Goal: Information Seeking & Learning: Learn about a topic

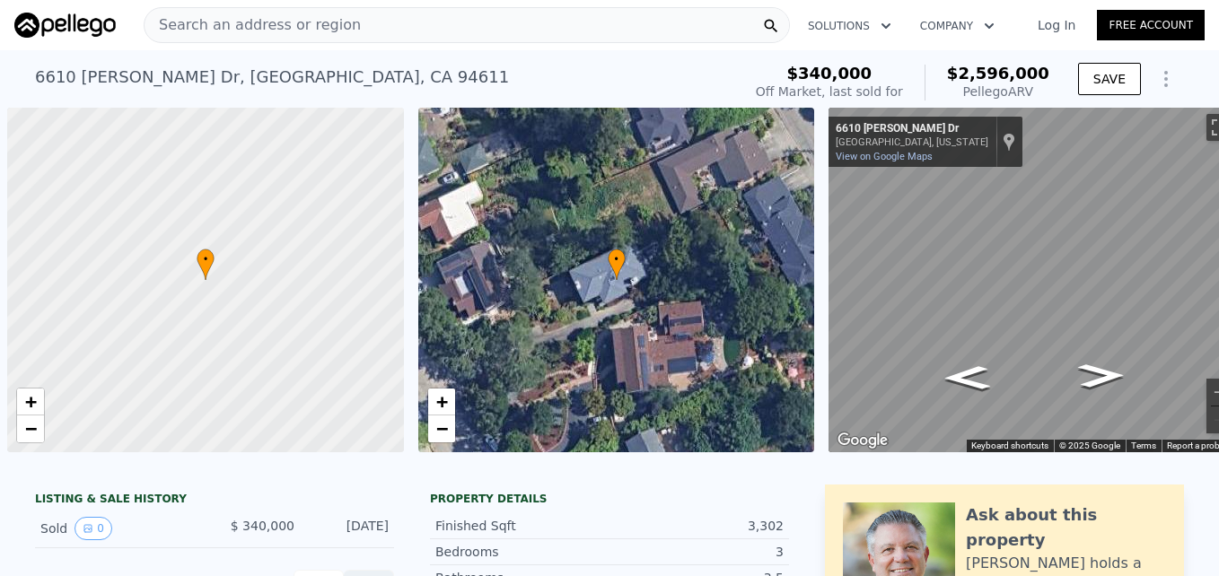
scroll to position [0, 7]
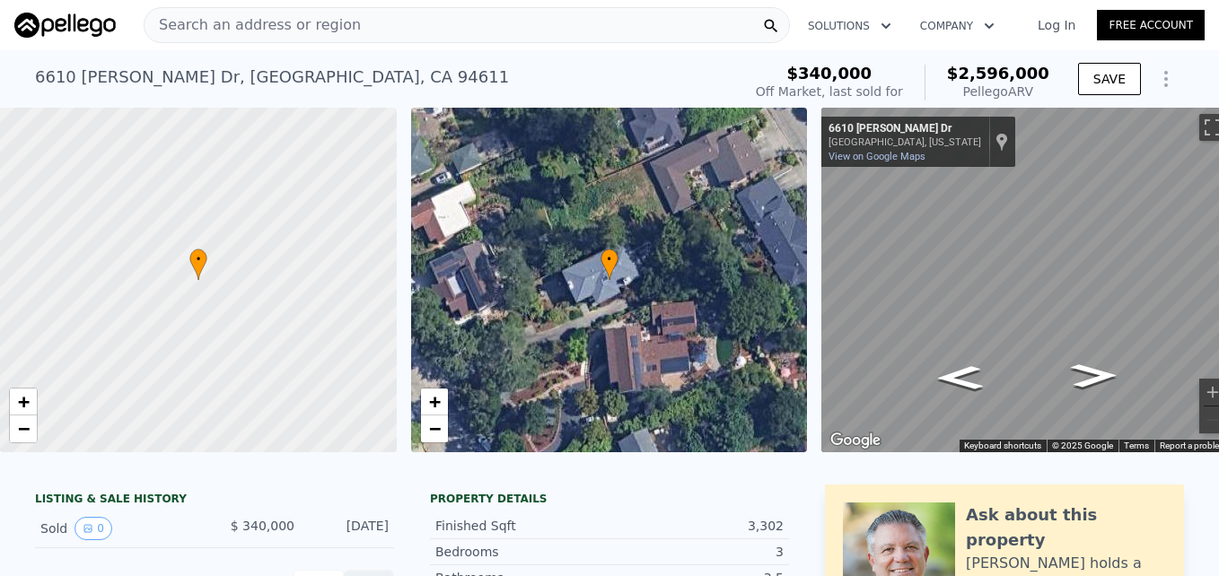
click at [245, 16] on span "Search an address or region" at bounding box center [252, 25] width 216 height 22
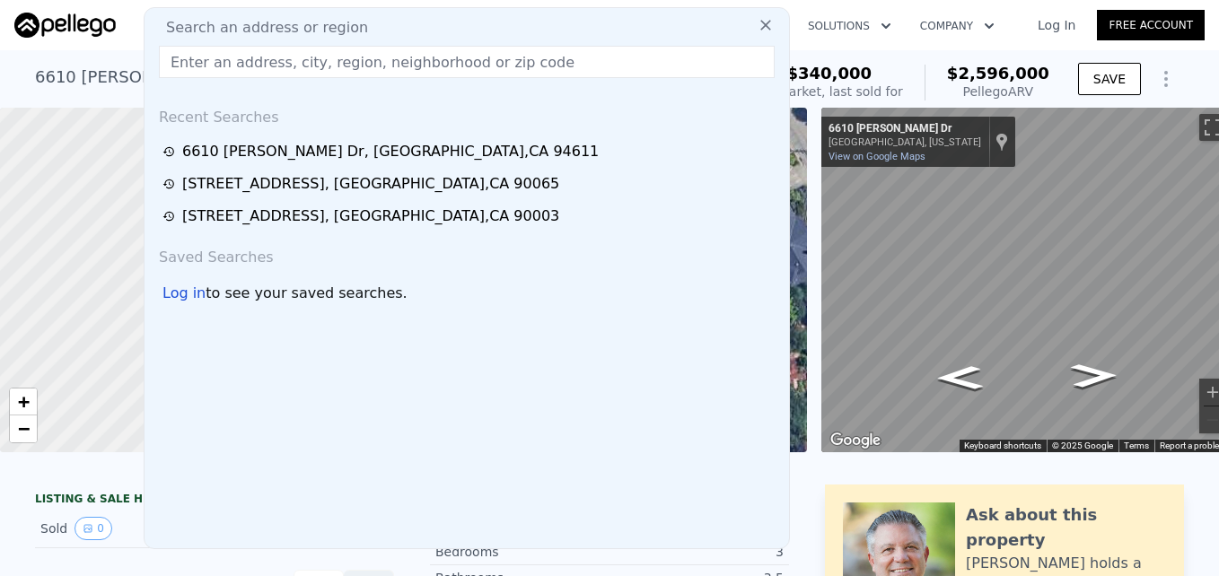
click at [245, 16] on div "Search an address or region Recent Searches [STREET_ADDRESS][PERSON_NAME] [STRE…" at bounding box center [467, 278] width 646 height 542
drag, startPoint x: 255, startPoint y: 66, endPoint x: 224, endPoint y: 58, distance: 31.3
click at [224, 58] on input "text" at bounding box center [467, 62] width 616 height 32
paste input "[STREET_ADDRESS]"
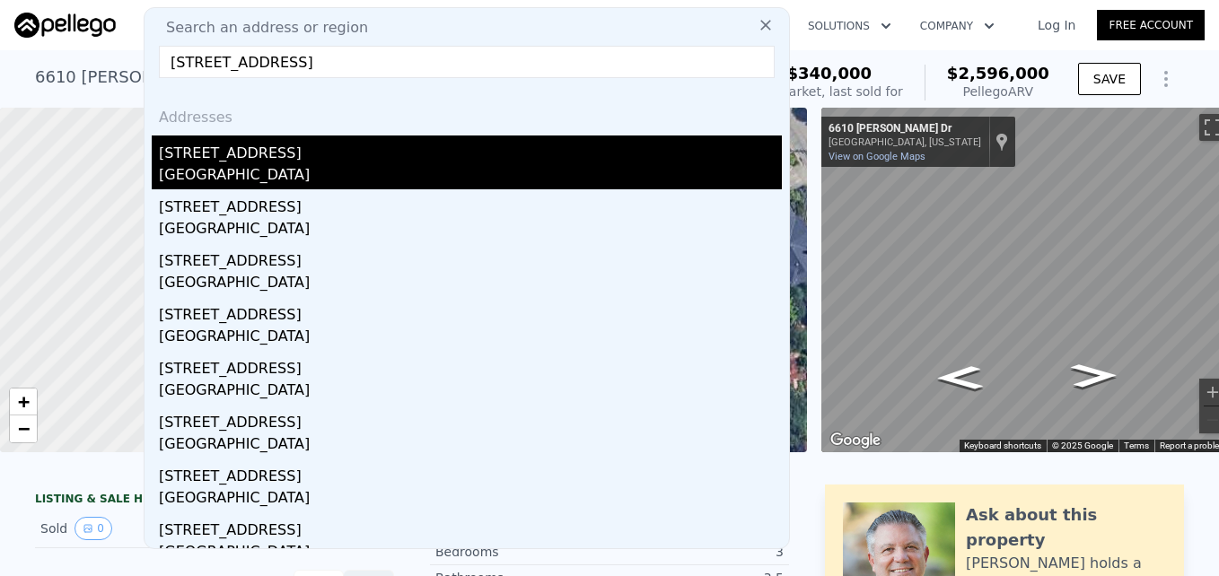
type input "[STREET_ADDRESS]"
click at [328, 168] on div "[GEOGRAPHIC_DATA]" at bounding box center [470, 176] width 623 height 25
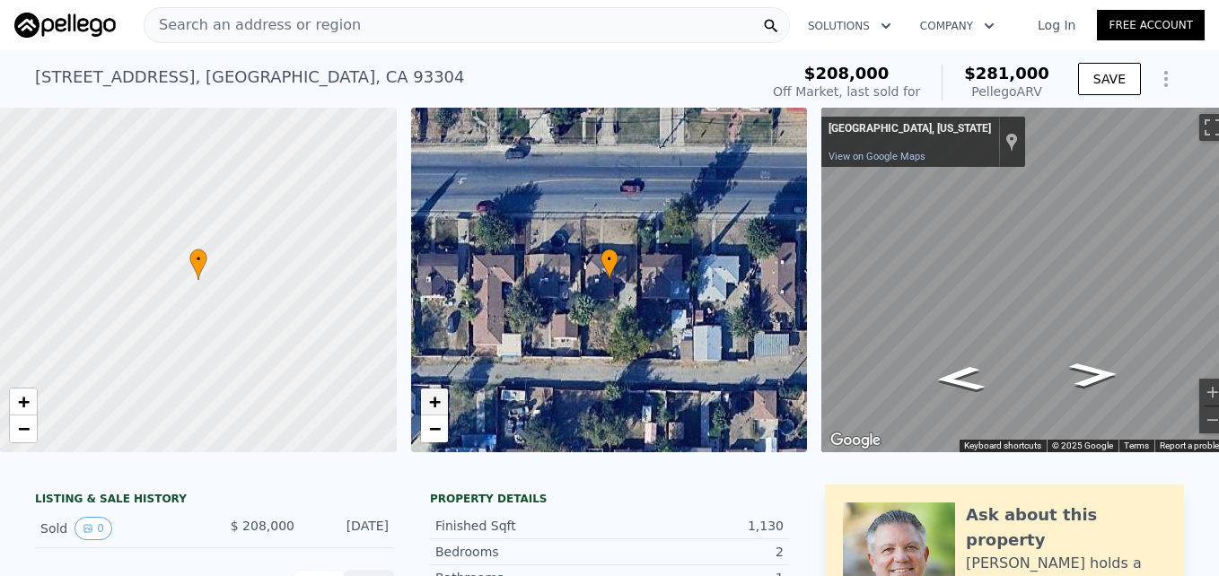
click at [439, 405] on span "+" at bounding box center [434, 401] width 12 height 22
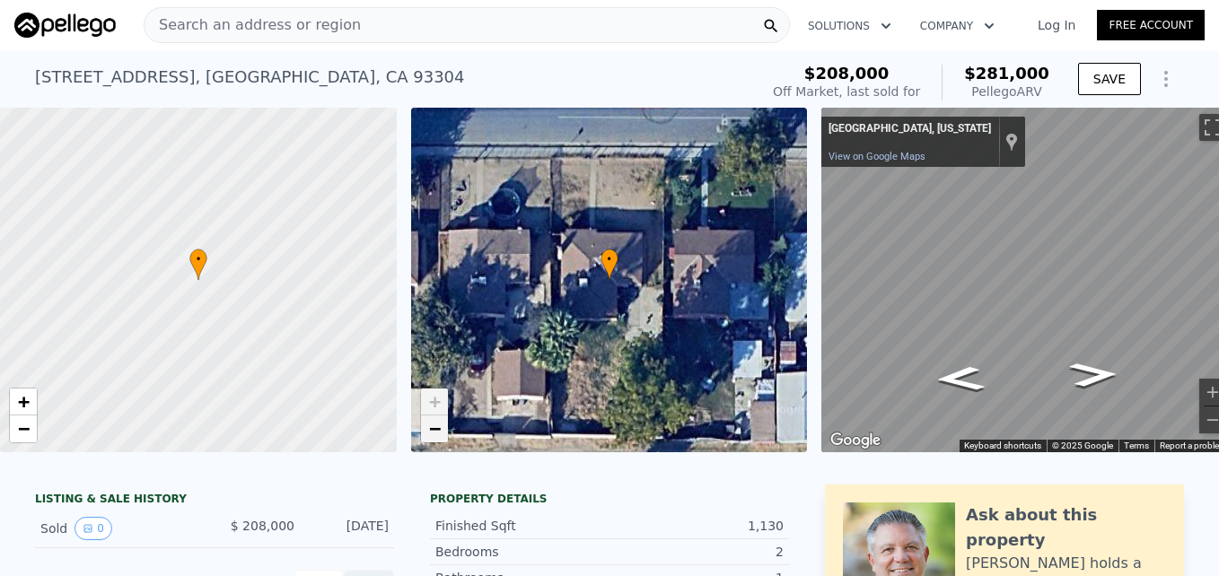
click at [432, 432] on span "−" at bounding box center [434, 428] width 12 height 22
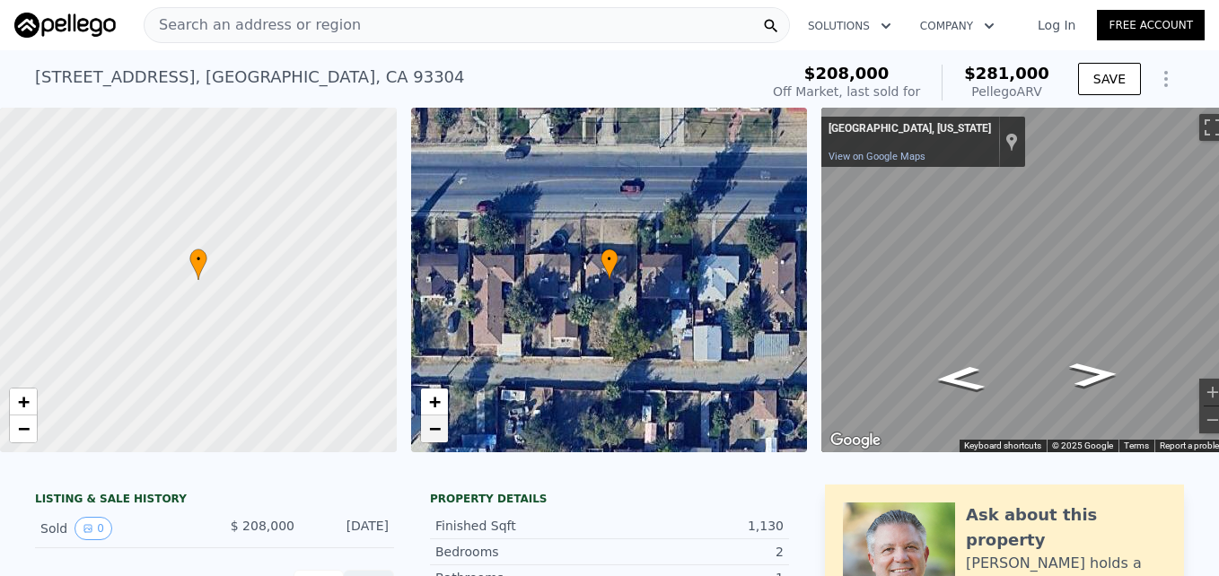
click at [432, 432] on span "−" at bounding box center [434, 428] width 12 height 22
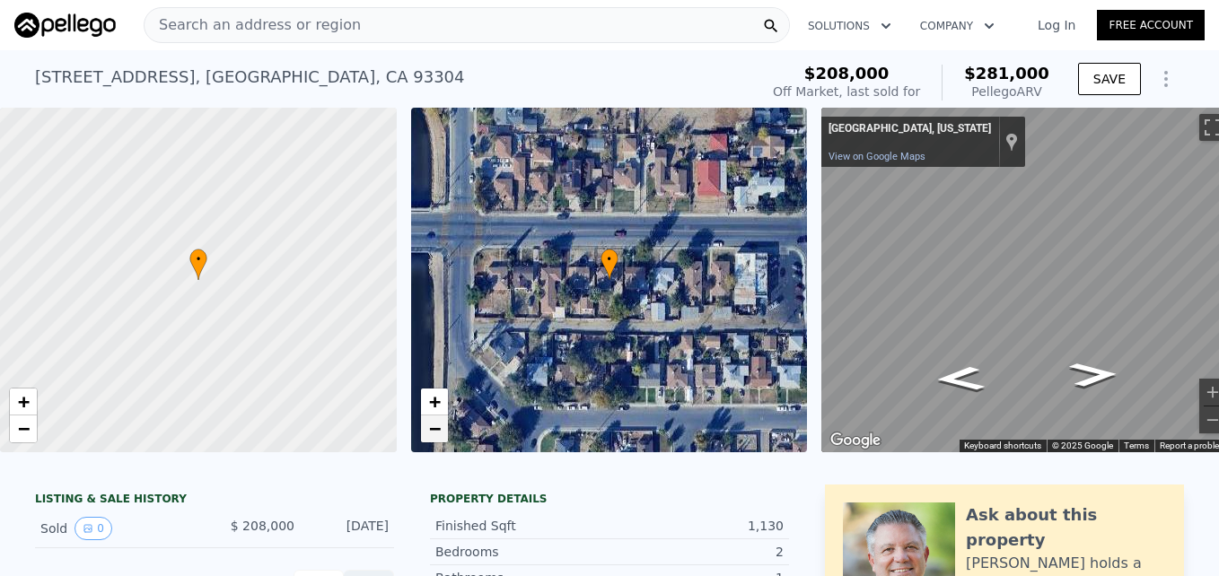
click at [432, 432] on span "−" at bounding box center [434, 428] width 12 height 22
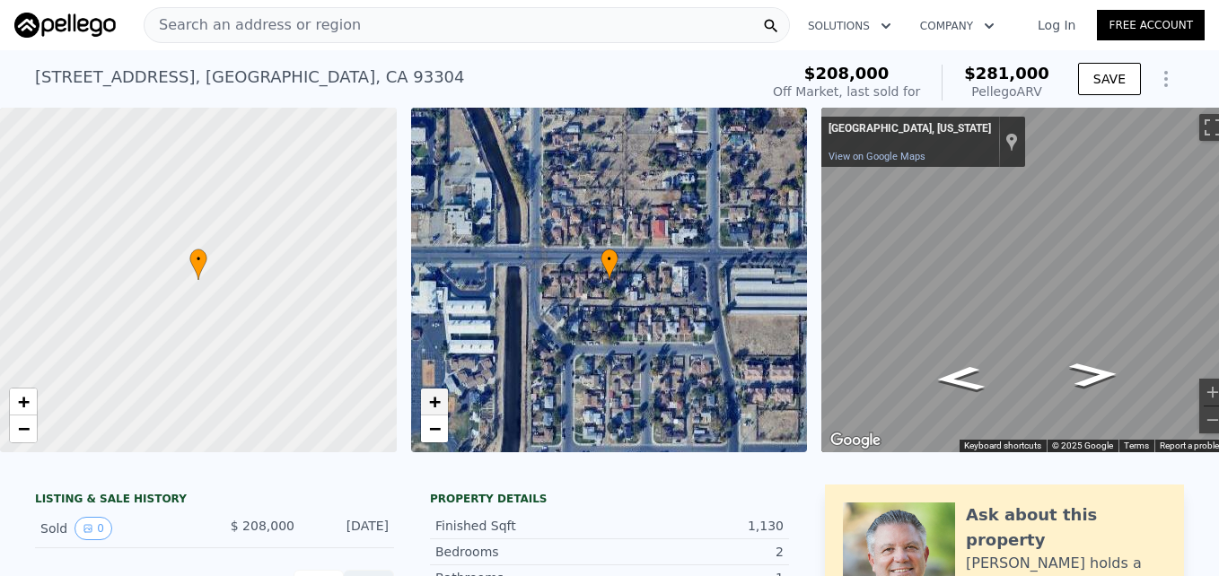
click at [434, 400] on span "+" at bounding box center [434, 401] width 12 height 22
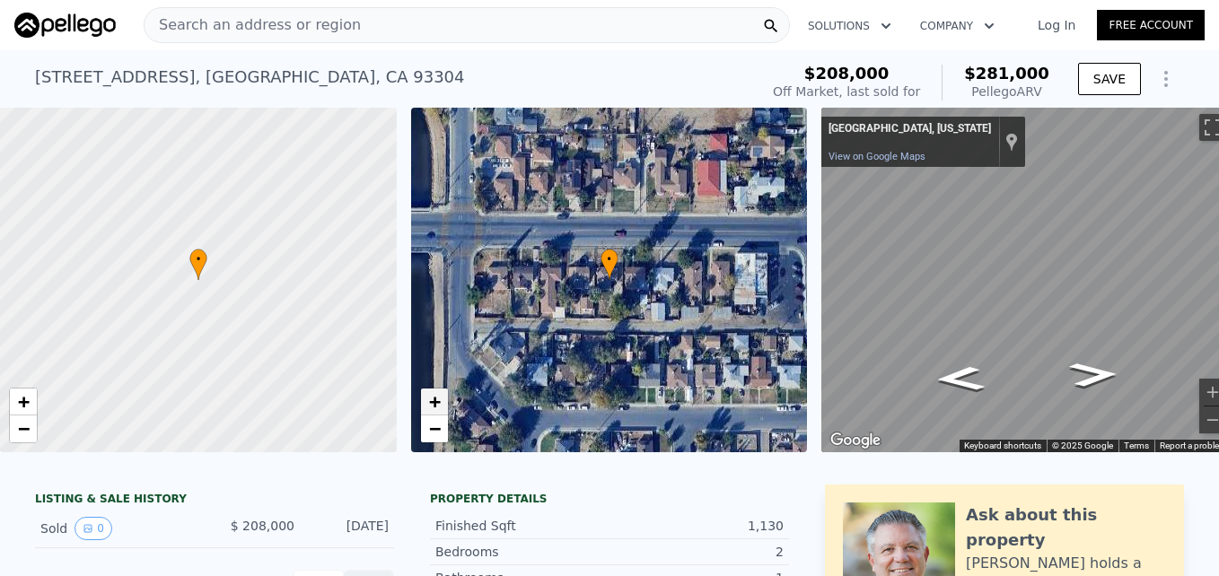
click at [434, 400] on span "+" at bounding box center [434, 401] width 12 height 22
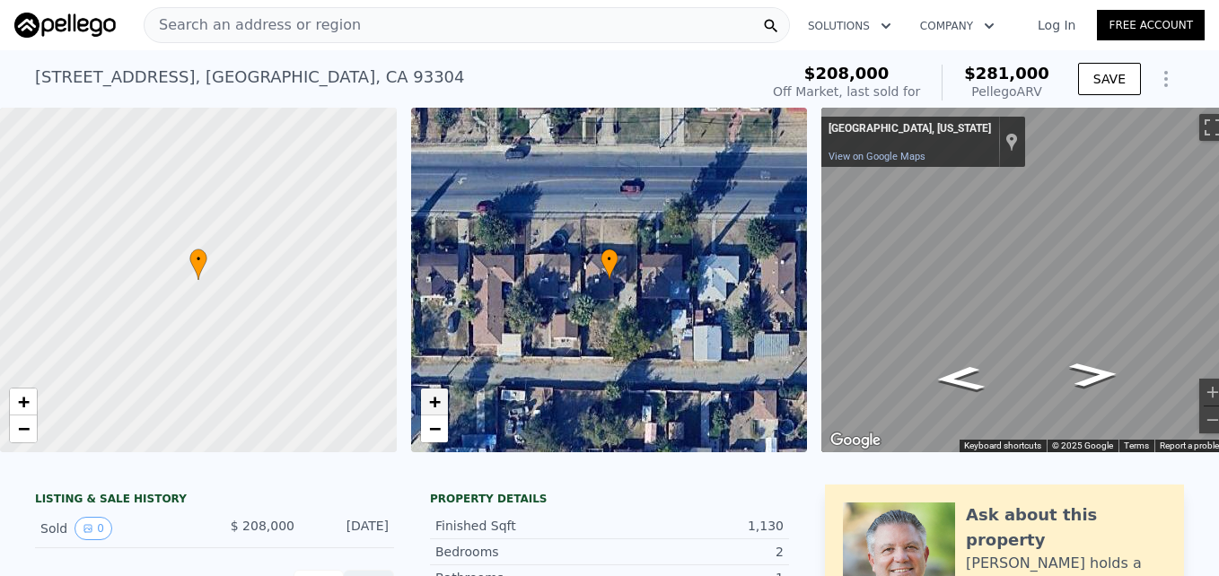
click at [434, 400] on span "+" at bounding box center [434, 401] width 12 height 22
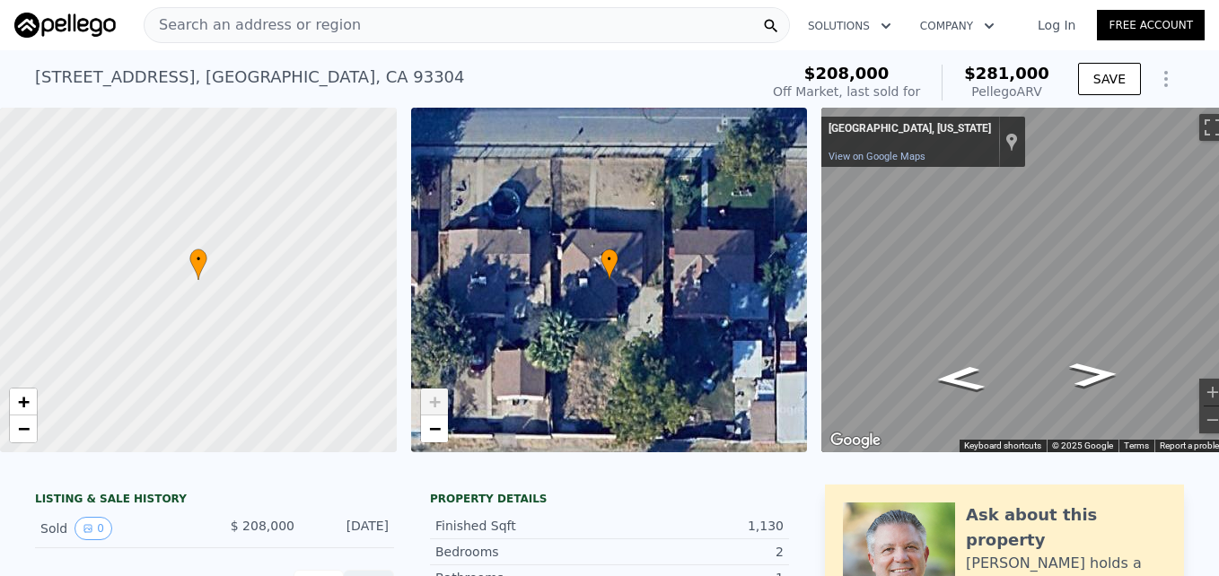
scroll to position [0, 34]
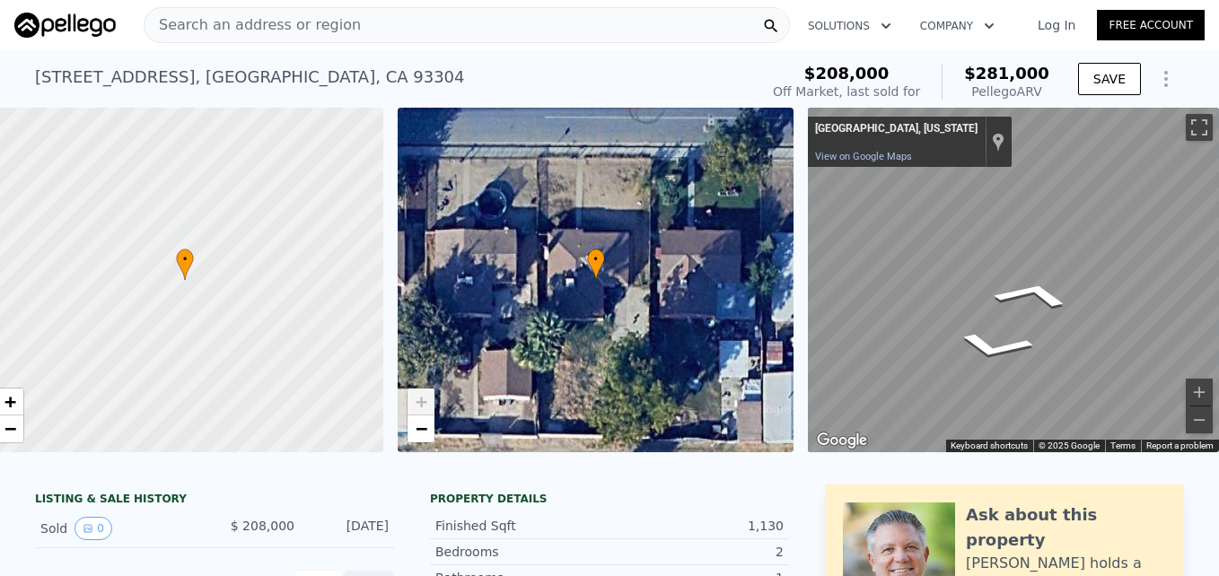
click at [753, 264] on div "• + − • + − ← Move left → Move right ↑ Move up ↓ Move down + Zoom in - Zoom out…" at bounding box center [609, 280] width 1219 height 345
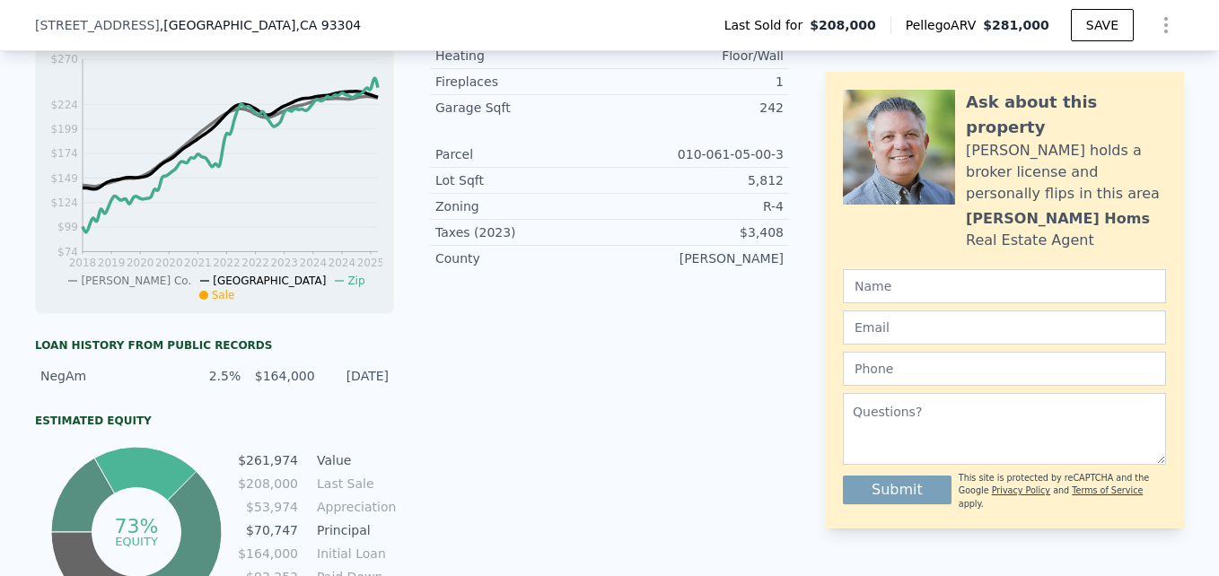
scroll to position [0, 0]
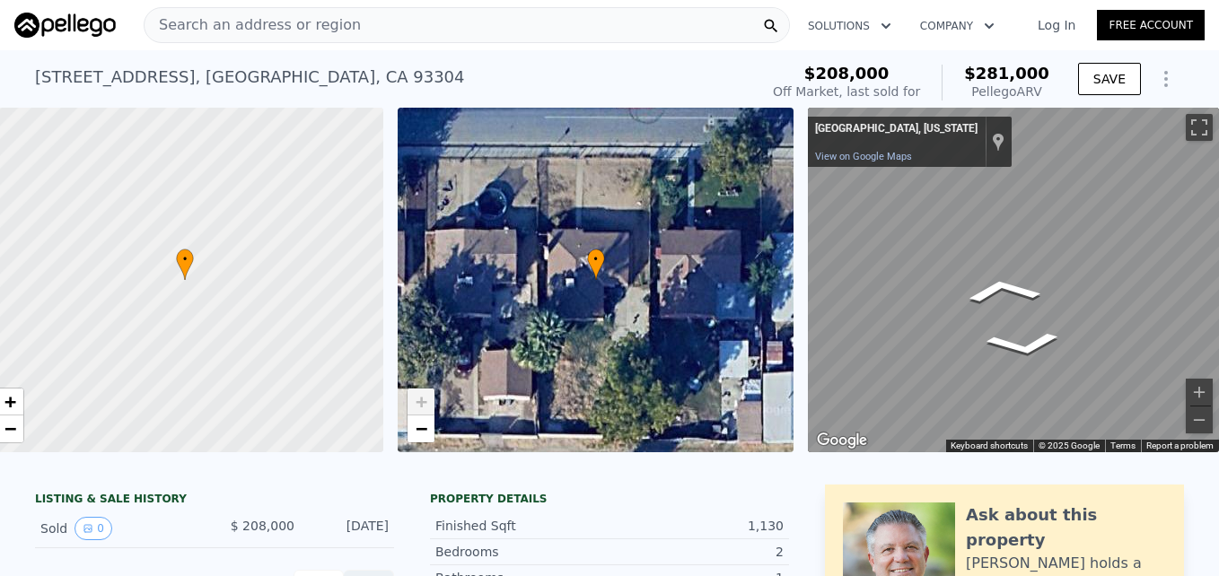
click at [725, 254] on div "• + − • + − ← Move left → Move right ↑ Move up ↓ Move down + Zoom in - Zoom out…" at bounding box center [609, 280] width 1219 height 345
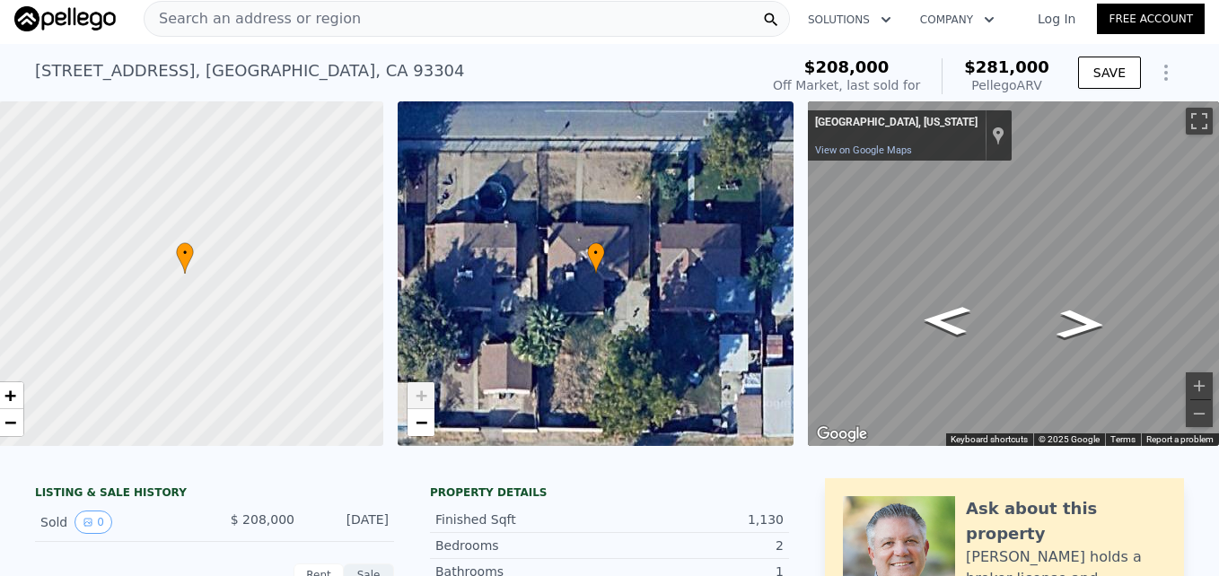
scroll to position [5, 0]
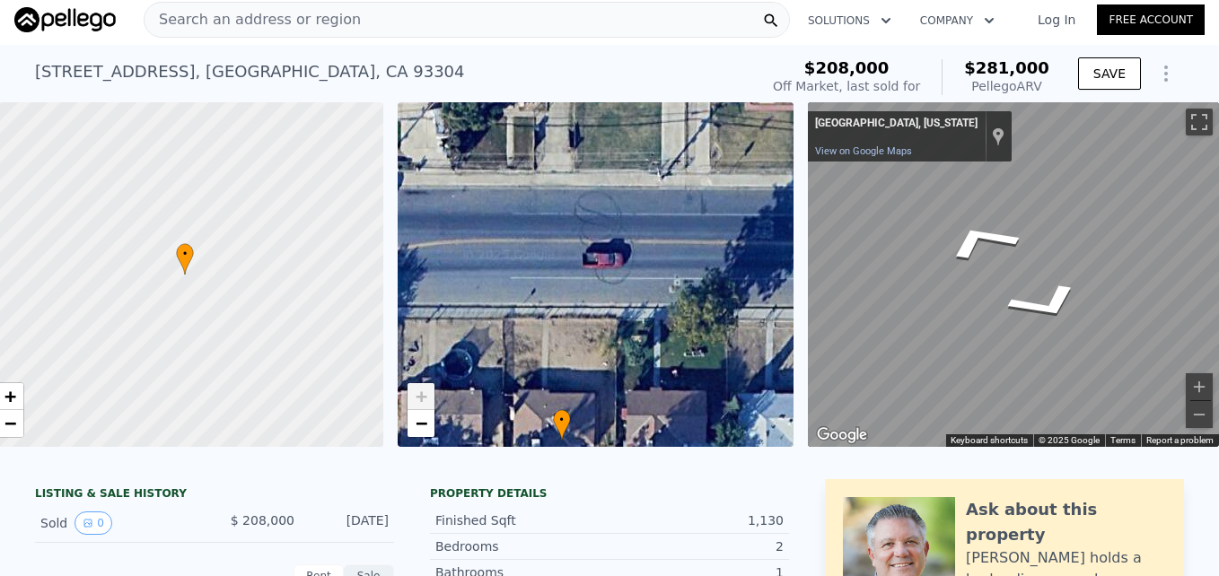
drag, startPoint x: 653, startPoint y: 213, endPoint x: 619, endPoint y: 380, distance: 170.3
click at [619, 380] on div "• + −" at bounding box center [595, 274] width 397 height 345
click at [407, 435] on link "−" at bounding box center [420, 423] width 27 height 27
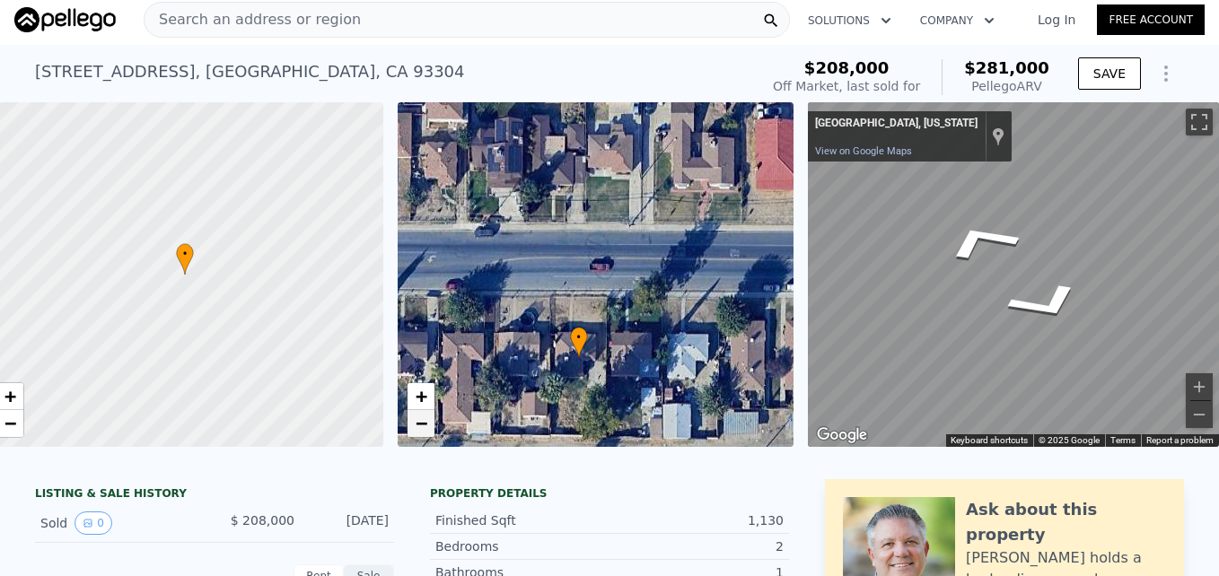
click at [407, 435] on link "−" at bounding box center [420, 423] width 27 height 27
drag, startPoint x: 407, startPoint y: 435, endPoint x: 408, endPoint y: 392, distance: 43.1
click at [407, 435] on link "−" at bounding box center [420, 423] width 27 height 27
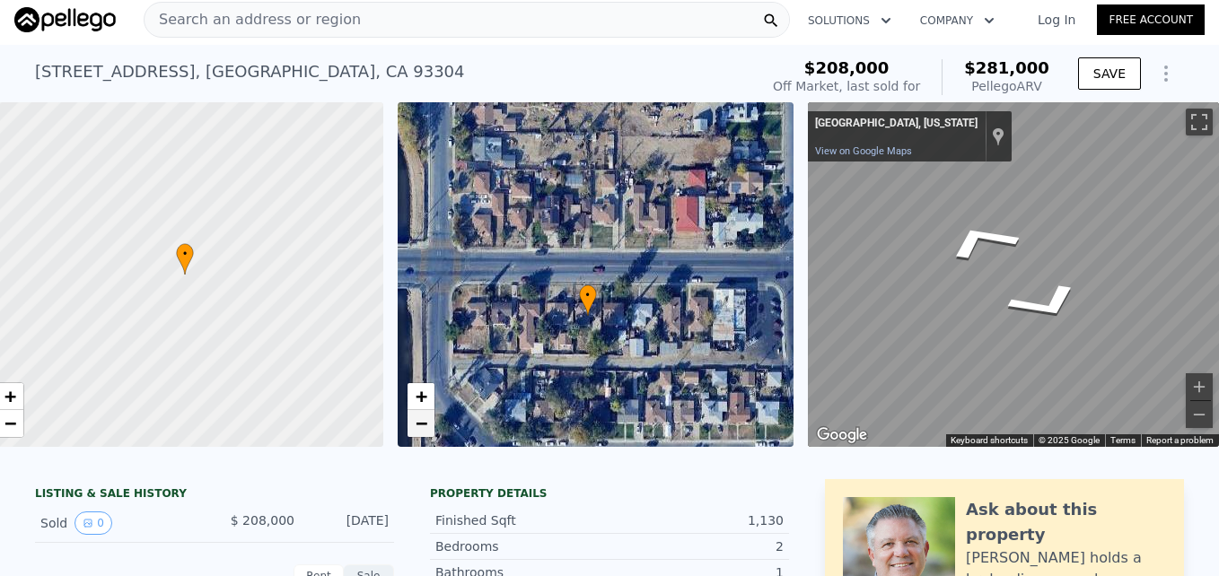
click at [415, 421] on span "−" at bounding box center [421, 423] width 12 height 22
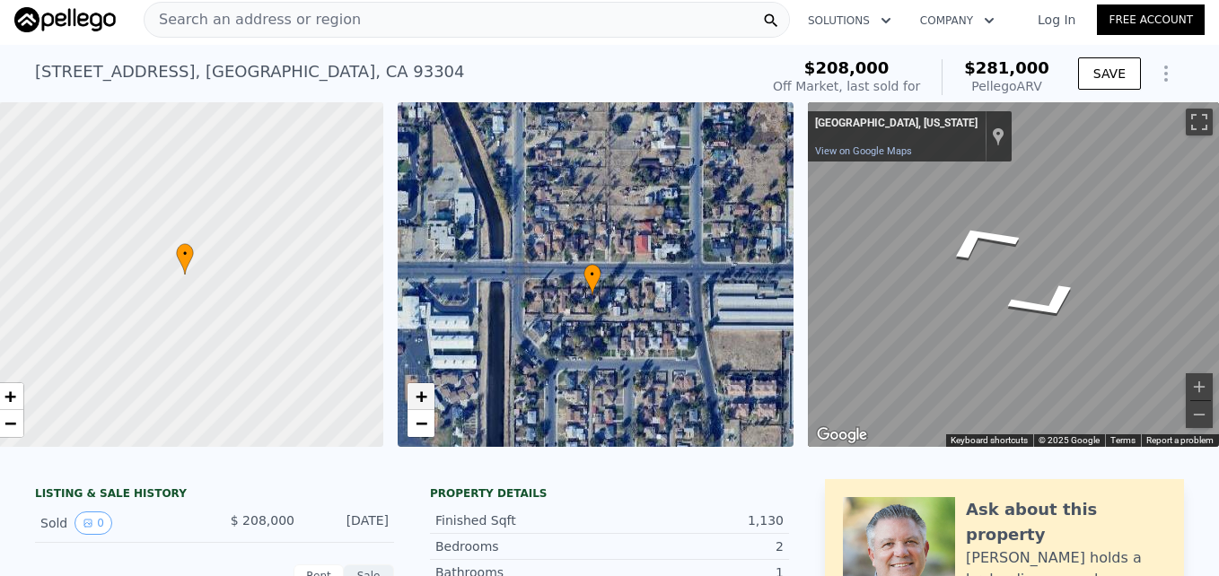
click at [415, 397] on span "+" at bounding box center [421, 396] width 12 height 22
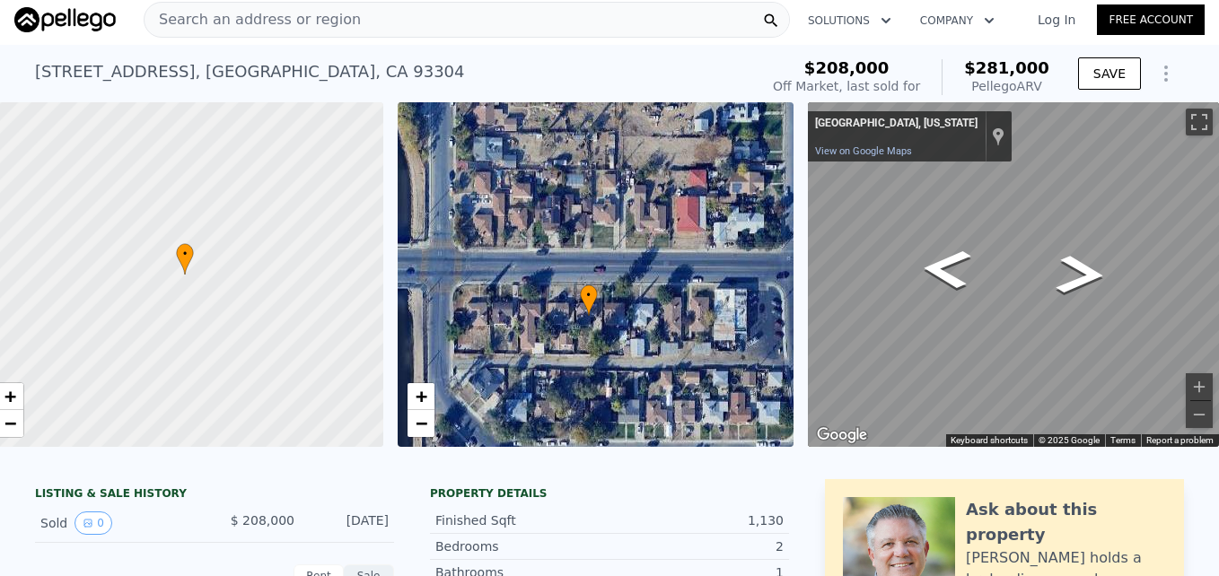
click at [713, 378] on div "• + − • + − ← Move left → Move right ↑ Move up ↓ Move down + Zoom in - Zoom out…" at bounding box center [609, 274] width 1219 height 345
click at [625, 341] on div "• + − • + − ← Move left → Move right ↑ Move up ↓ Move down + Zoom in - Zoom out…" at bounding box center [609, 274] width 1219 height 345
click at [415, 392] on span "+" at bounding box center [421, 396] width 12 height 22
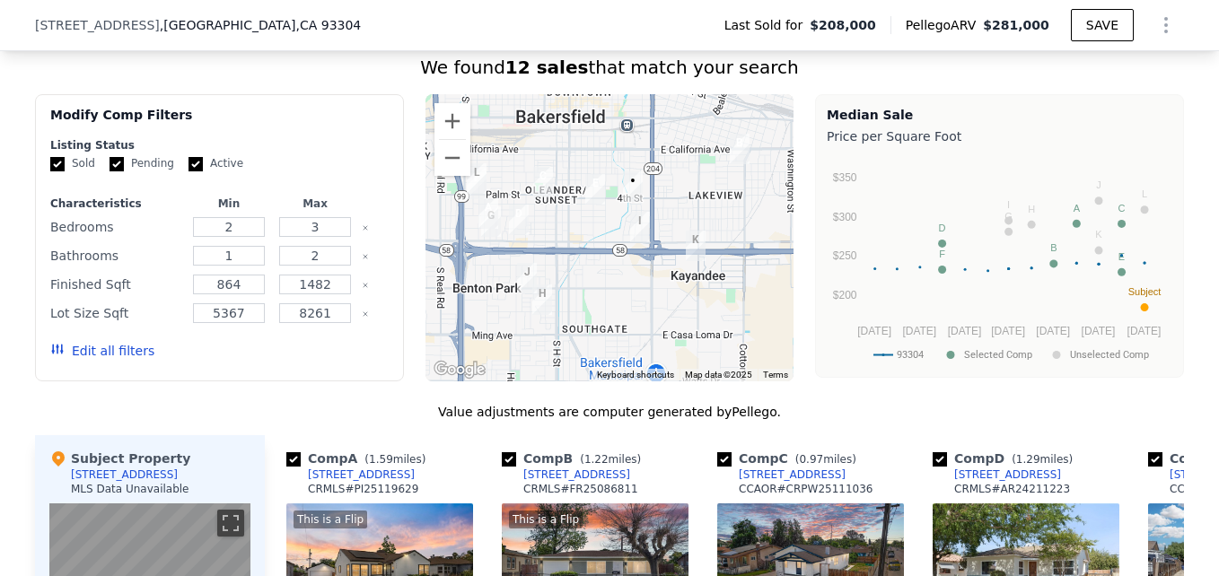
scroll to position [1378, 0]
click at [441, 127] on button "Zoom in" at bounding box center [452, 121] width 36 height 36
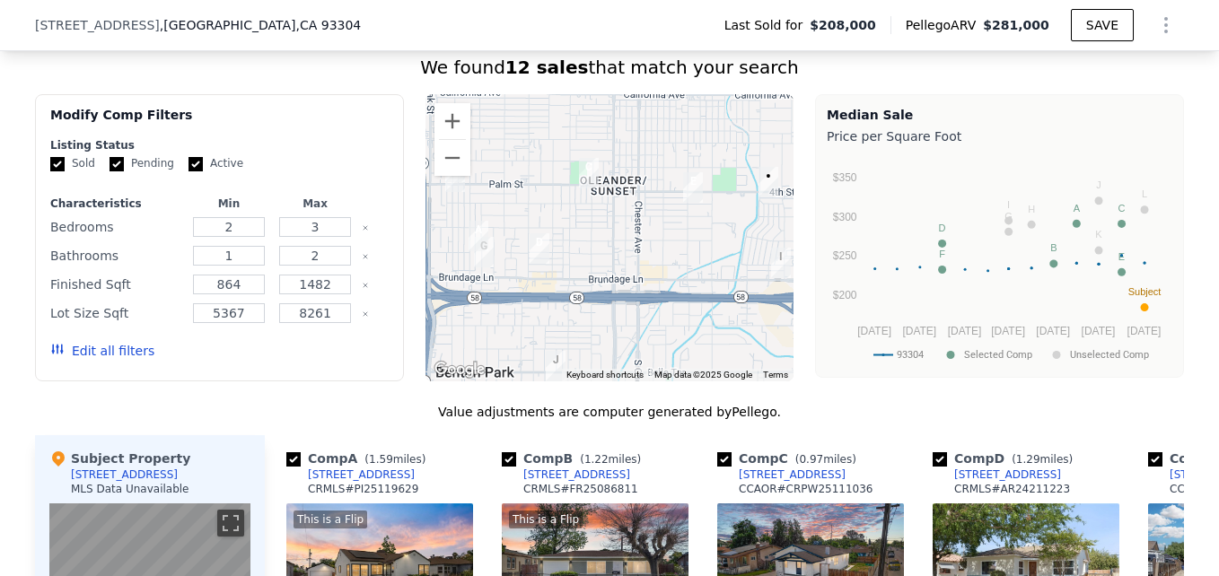
drag, startPoint x: 489, startPoint y: 221, endPoint x: 605, endPoint y: 257, distance: 121.2
click at [605, 257] on div at bounding box center [609, 237] width 369 height 287
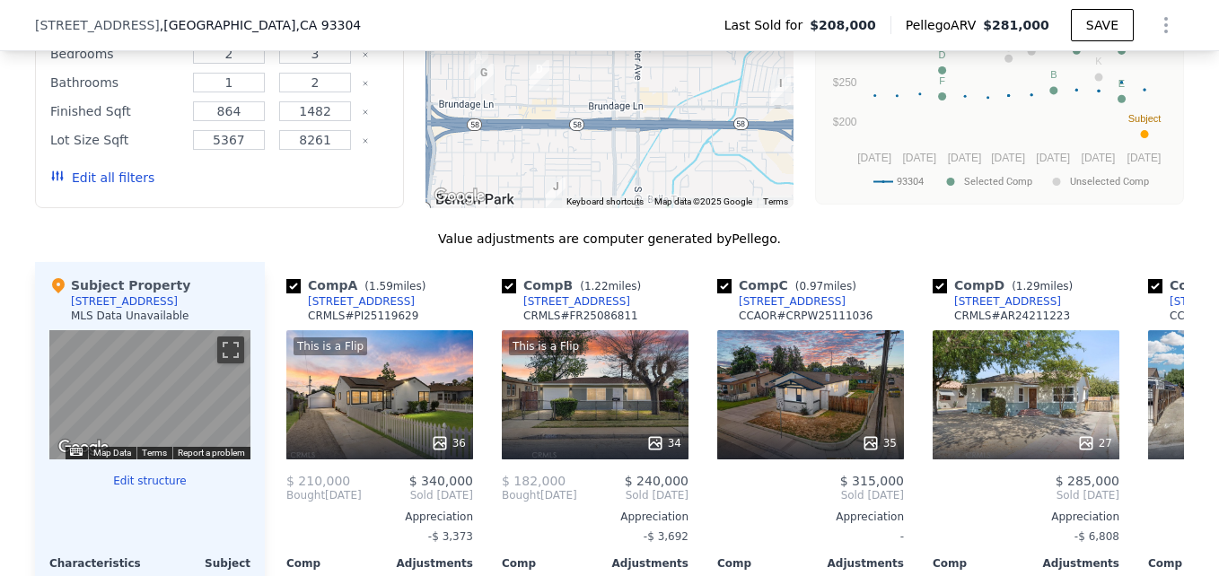
scroll to position [1489, 0]
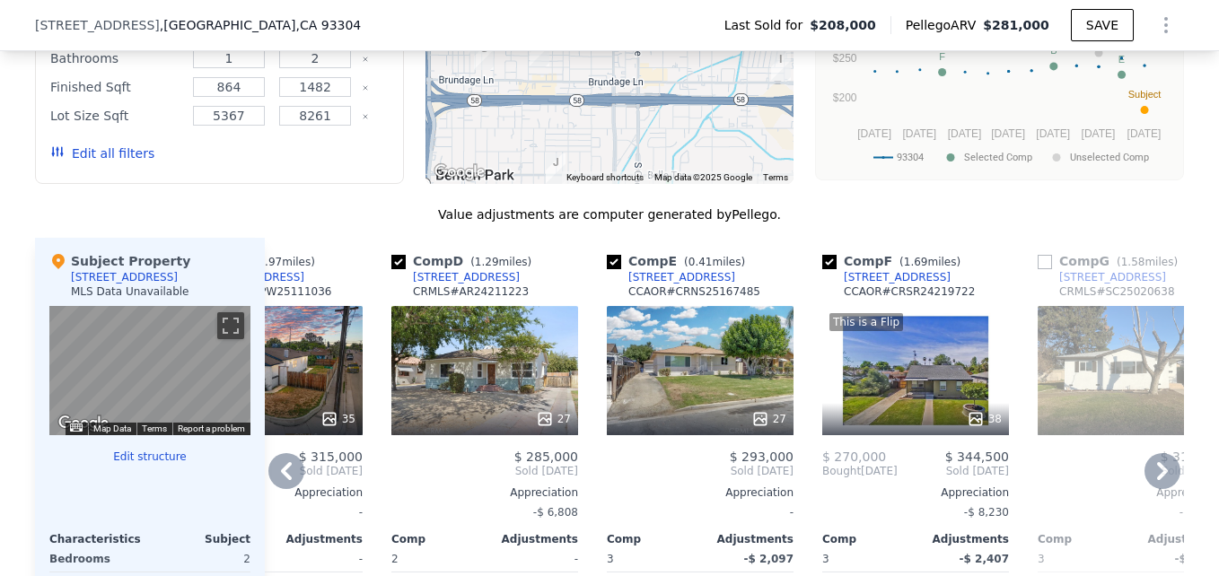
scroll to position [1577, 0]
click at [663, 388] on div "27" at bounding box center [700, 369] width 187 height 129
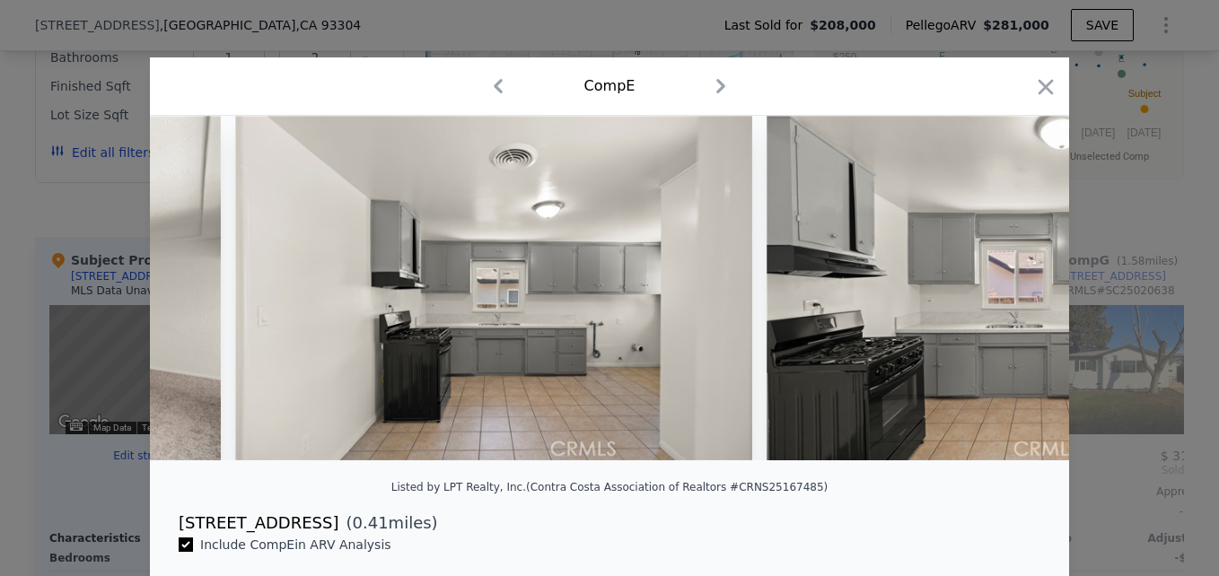
scroll to position [0, 3636]
click at [1033, 76] on icon "button" at bounding box center [1045, 86] width 25 height 25
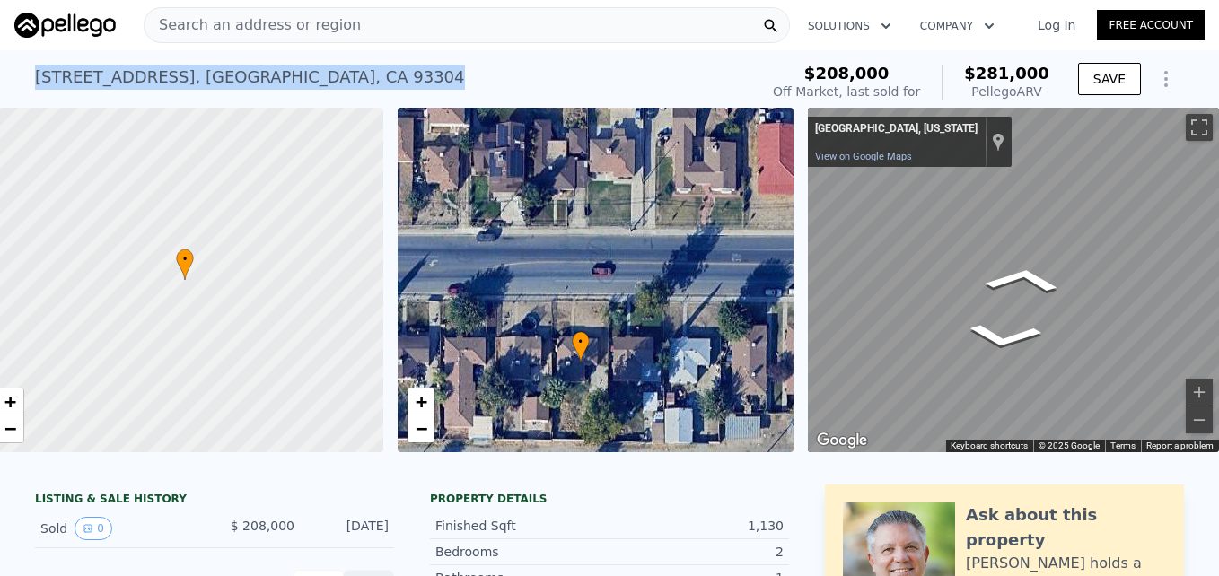
drag, startPoint x: 25, startPoint y: 72, endPoint x: 296, endPoint y: 69, distance: 271.0
click at [296, 69] on div "[STREET_ADDRESS] Sold [DATE] for $208k (~ARV $281k ) $208,000 Off Market, last …" at bounding box center [609, 78] width 1219 height 57
drag, startPoint x: 296, startPoint y: 69, endPoint x: 257, endPoint y: 78, distance: 40.5
copy div "[STREET_ADDRESS]"
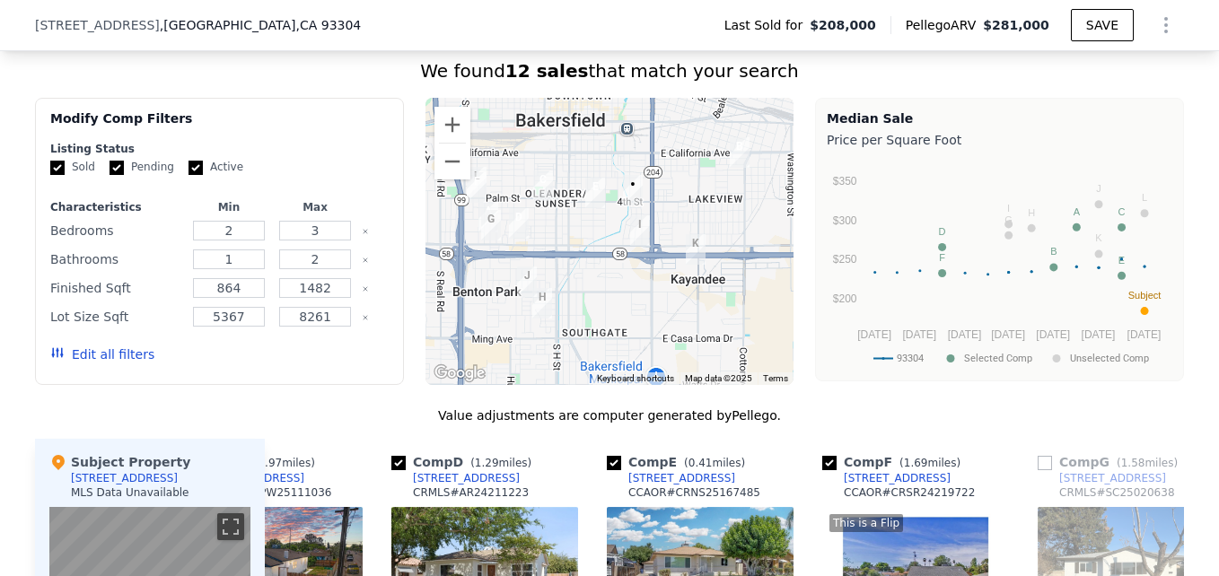
scroll to position [1371, 0]
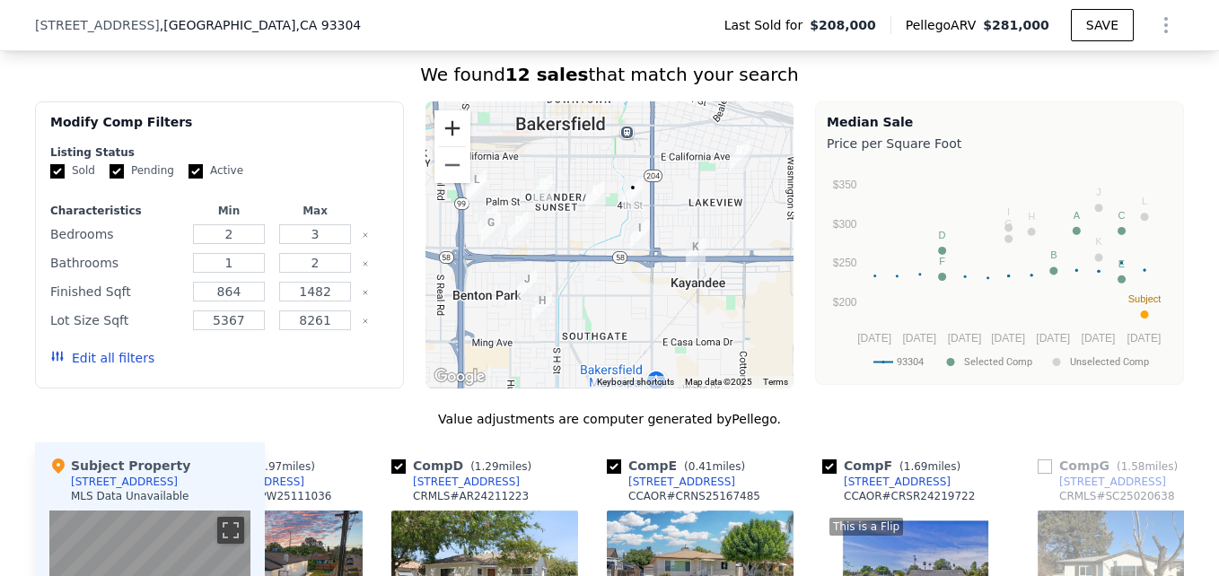
click at [436, 132] on button "Zoom in" at bounding box center [452, 128] width 36 height 36
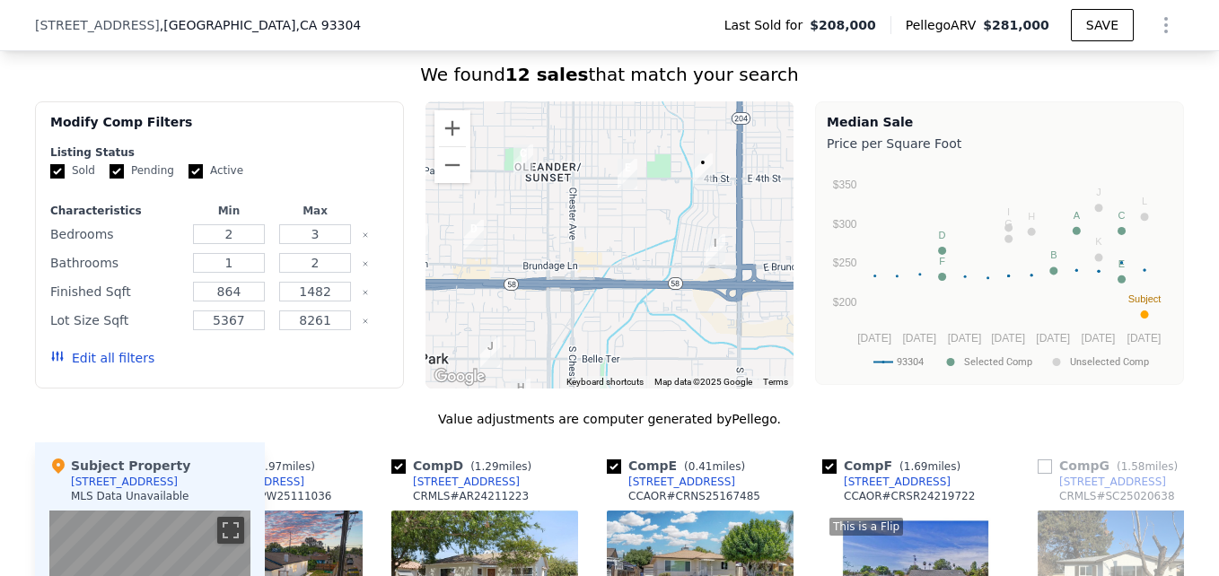
drag, startPoint x: 654, startPoint y: 229, endPoint x: 699, endPoint y: 243, distance: 47.1
click at [699, 243] on div at bounding box center [609, 244] width 369 height 287
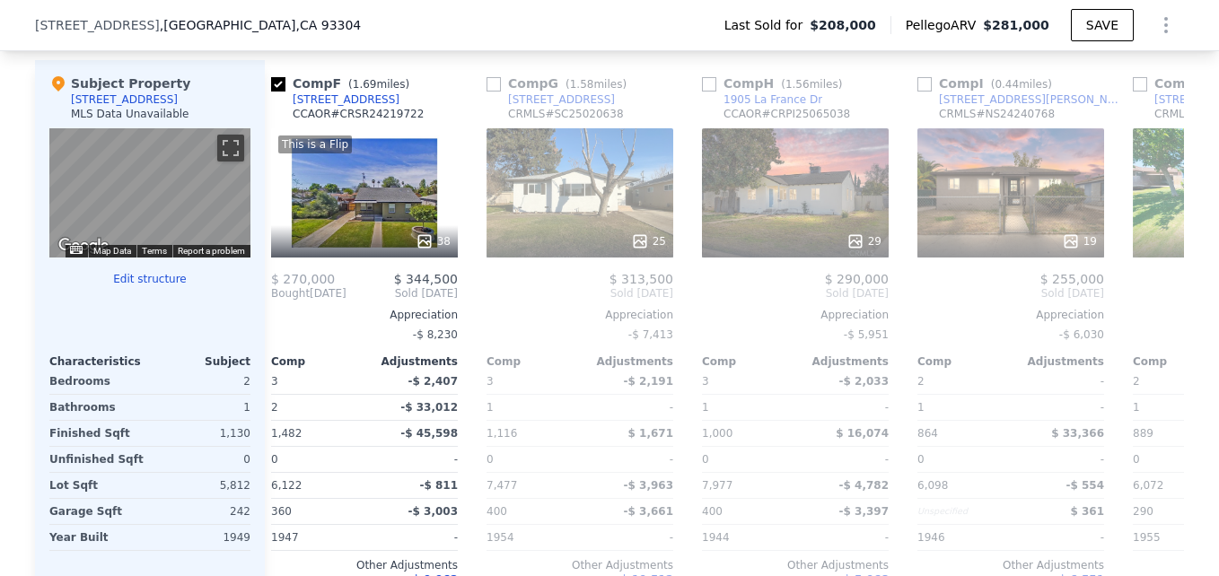
scroll to position [1752, 0]
click at [810, 215] on div "29" at bounding box center [795, 193] width 187 height 129
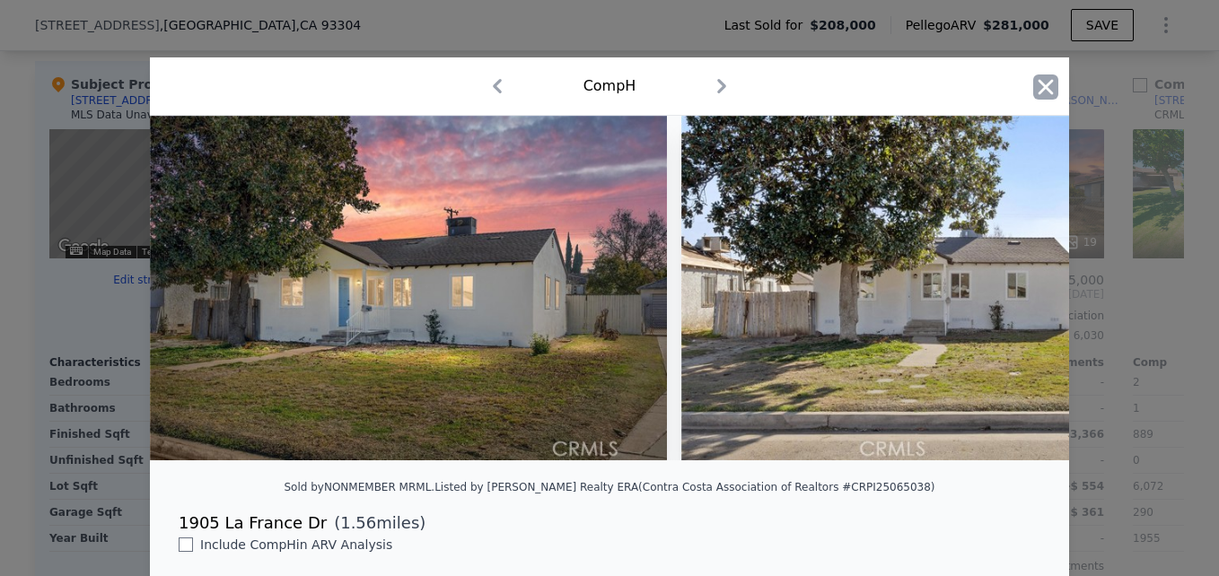
click at [1033, 84] on icon "button" at bounding box center [1045, 86] width 25 height 25
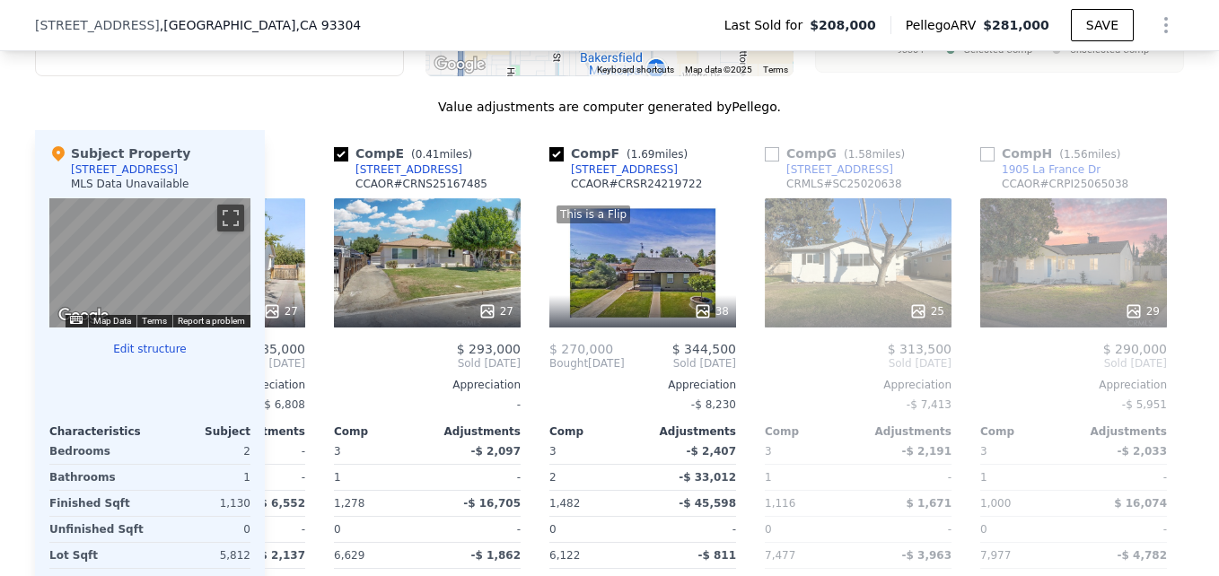
scroll to position [0, 815]
click at [442, 298] on div "27" at bounding box center [426, 262] width 187 height 129
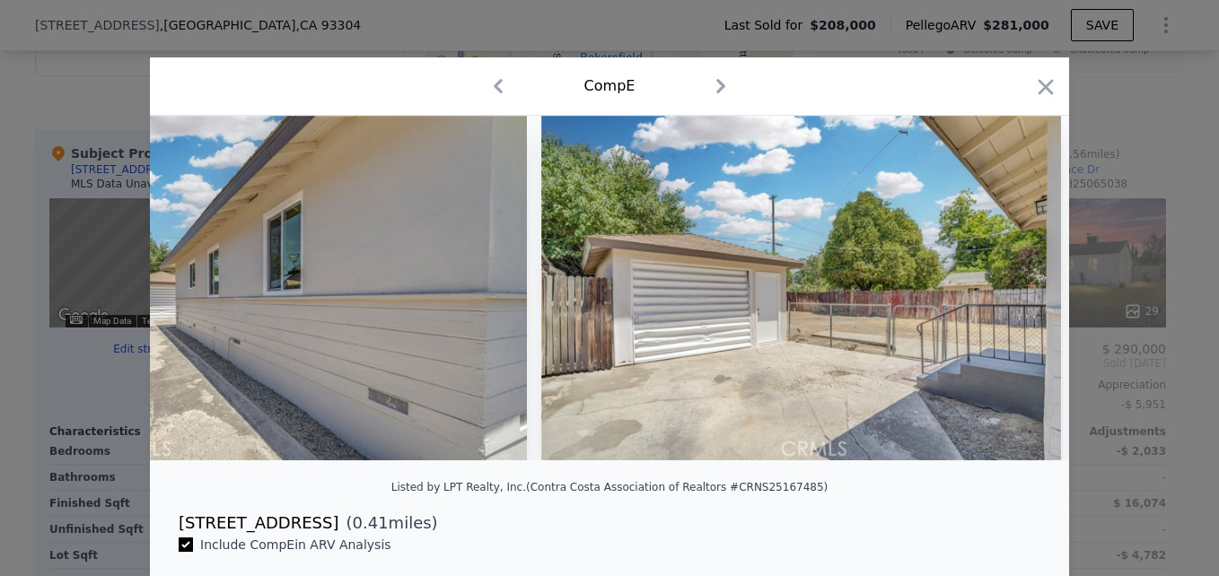
scroll to position [0, 10177]
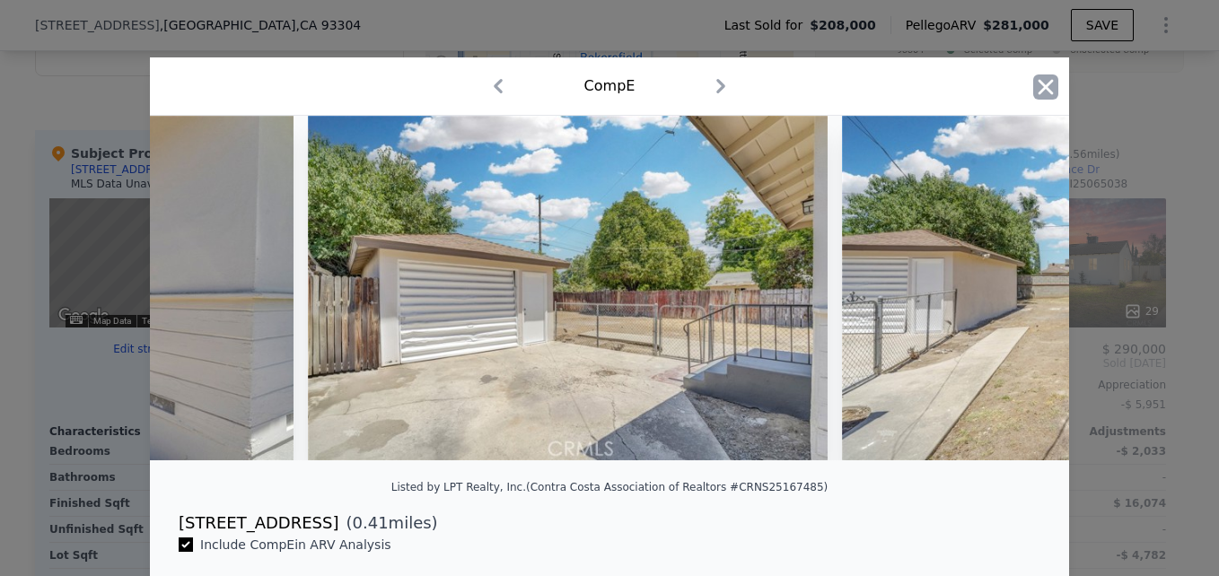
click at [1038, 91] on icon "button" at bounding box center [1045, 86] width 15 height 15
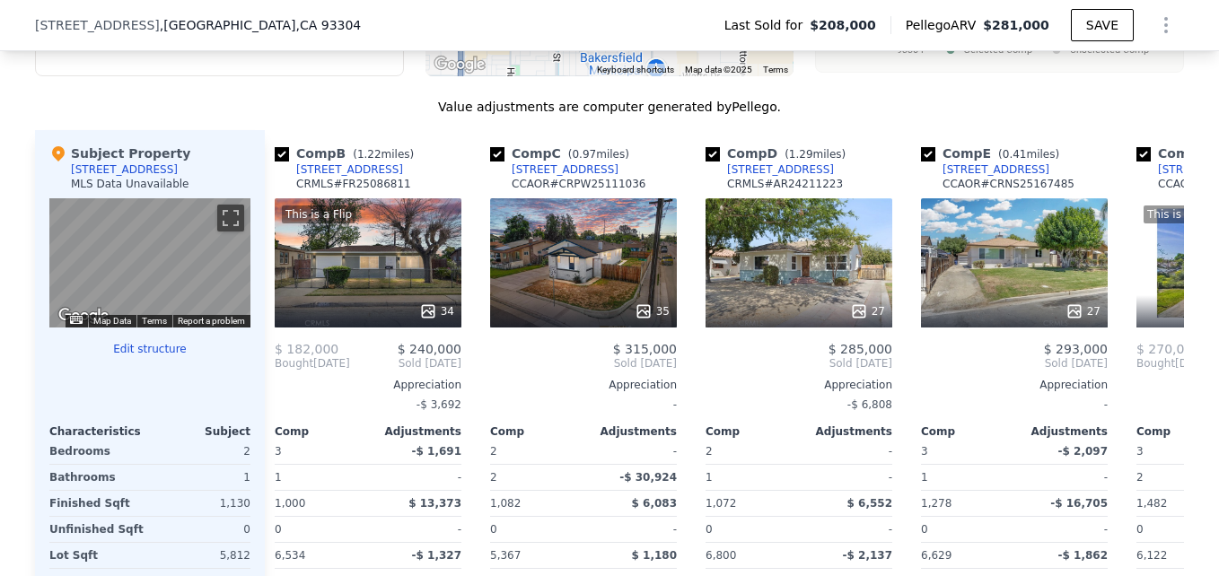
scroll to position [0, 228]
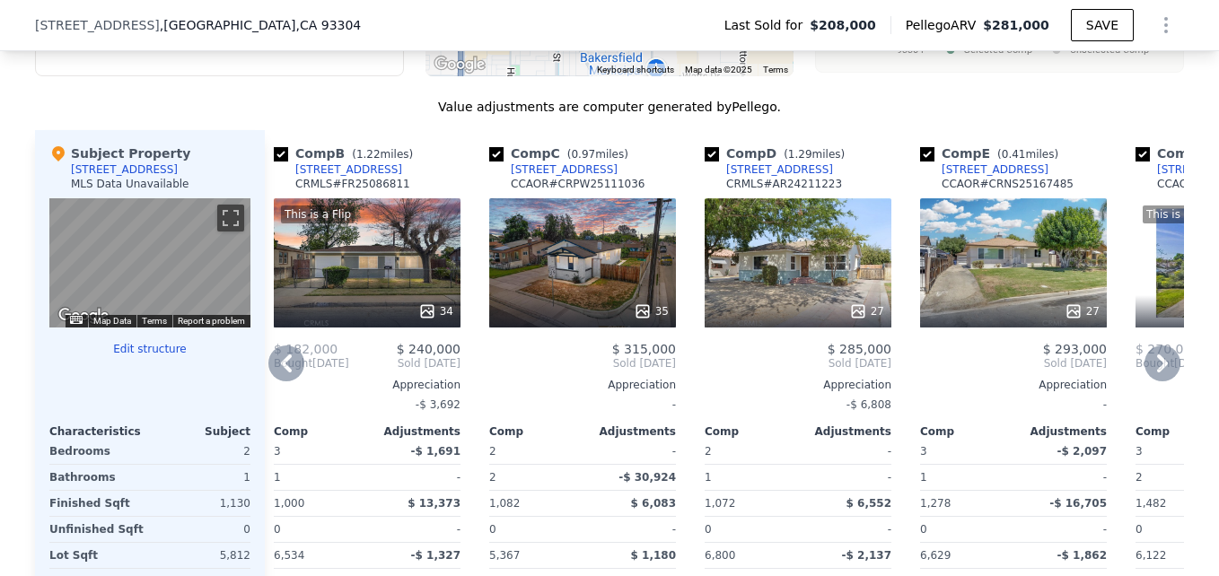
click at [582, 298] on div "35" at bounding box center [582, 262] width 187 height 129
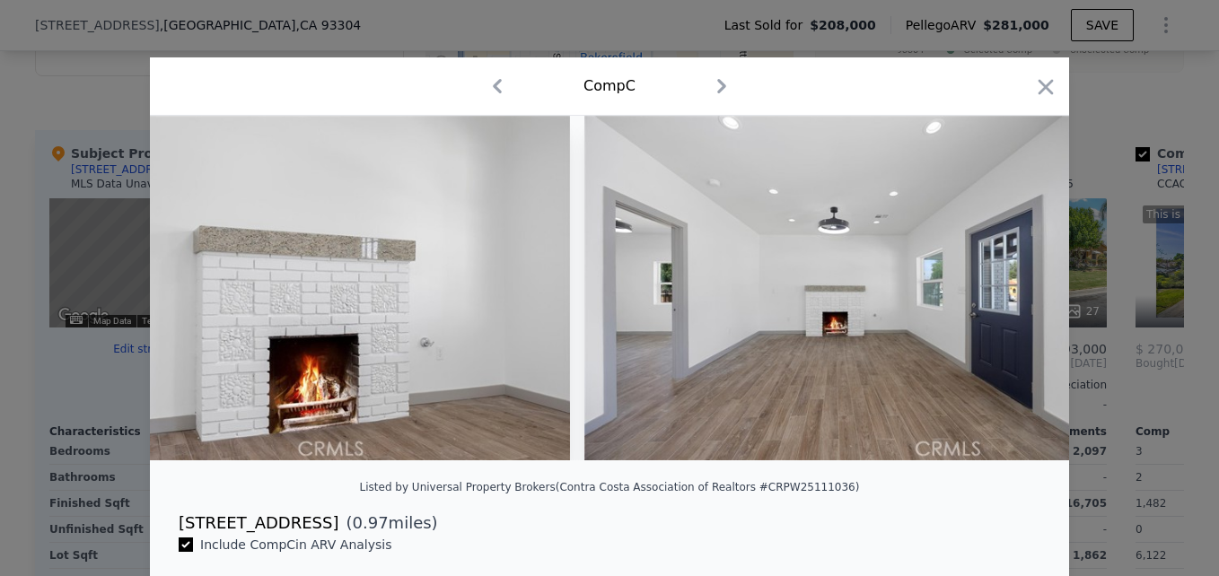
scroll to position [0, 14525]
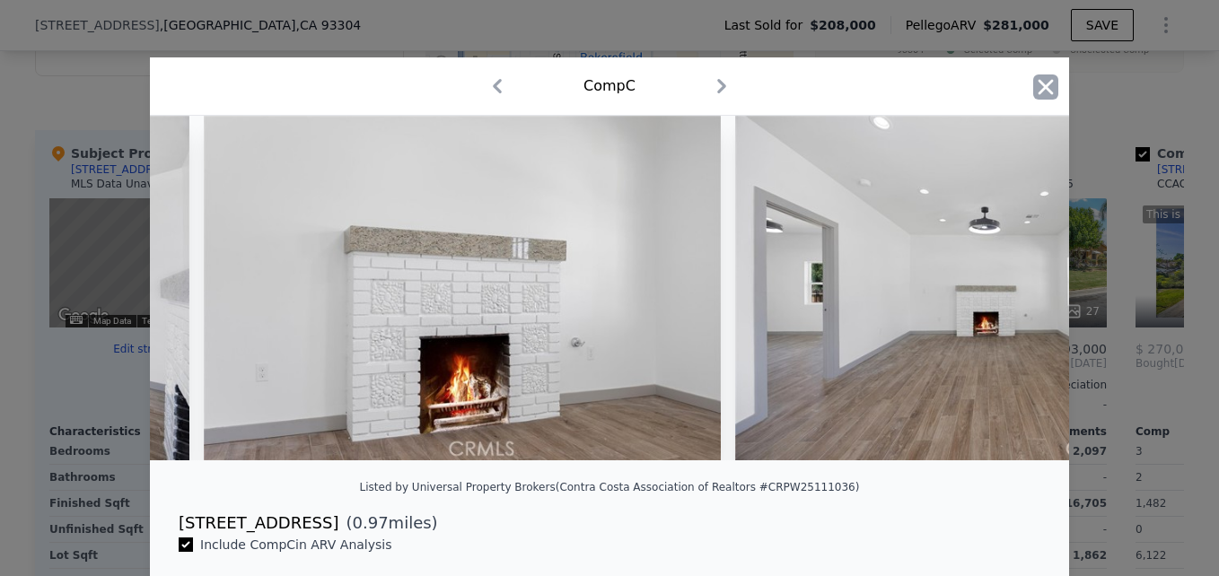
click at [1041, 84] on icon "button" at bounding box center [1045, 86] width 15 height 15
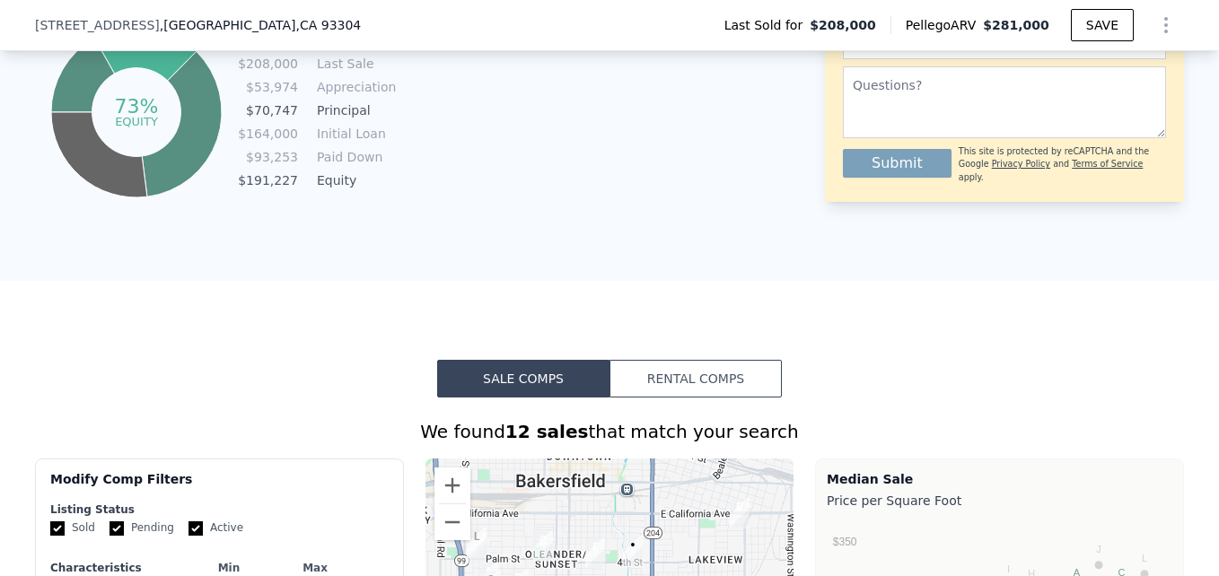
scroll to position [1299, 0]
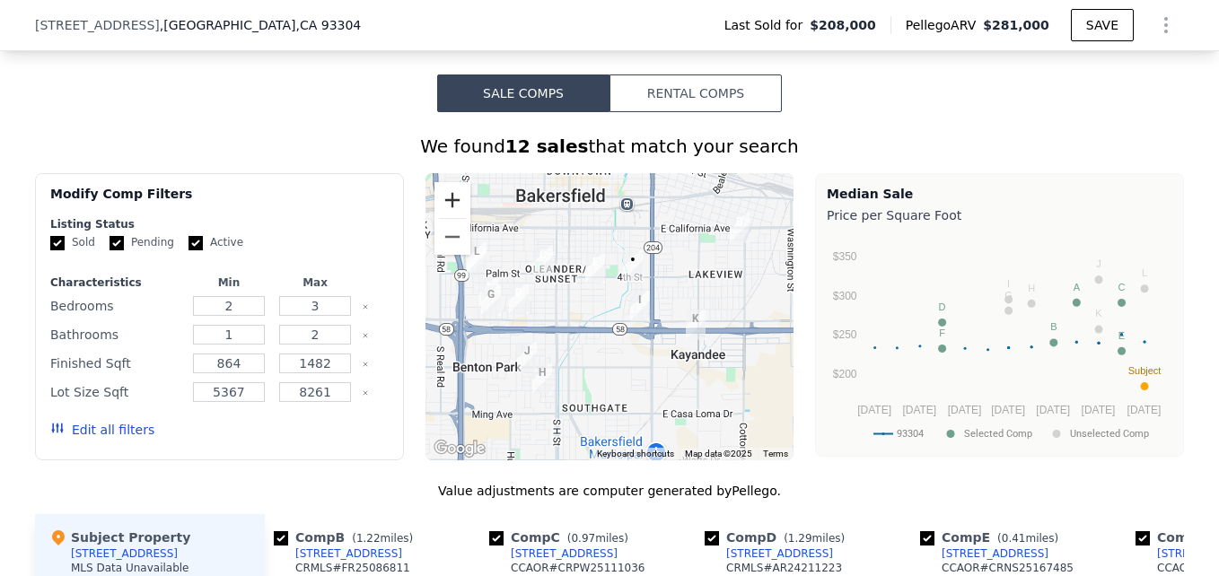
click at [440, 218] on button "Zoom in" at bounding box center [452, 200] width 36 height 36
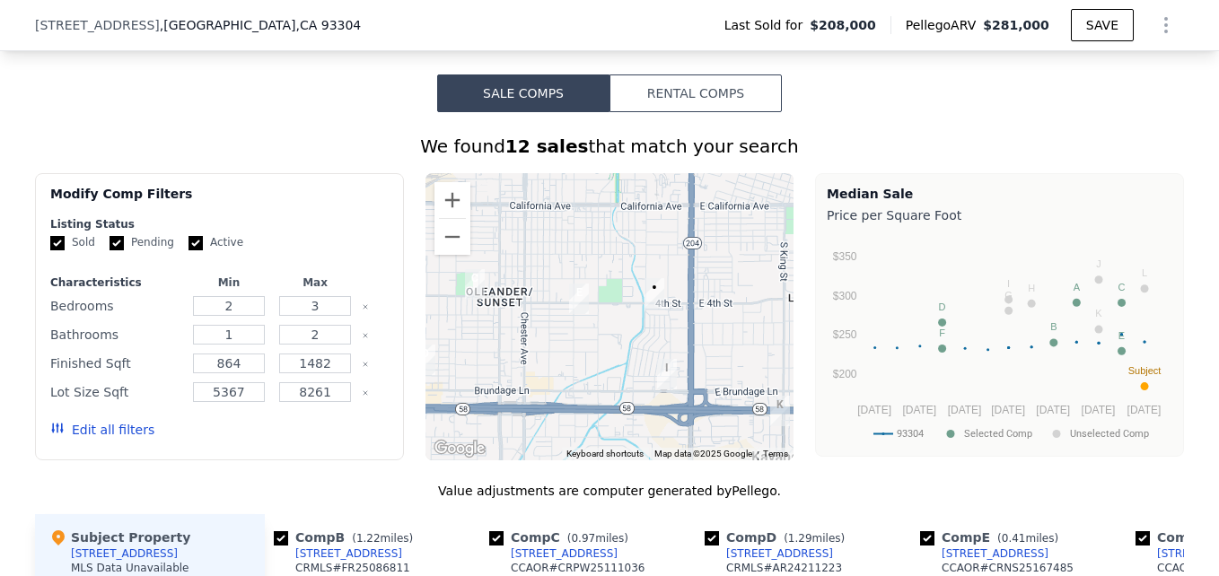
drag, startPoint x: 667, startPoint y: 269, endPoint x: 653, endPoint y: 347, distance: 79.2
click at [653, 347] on div at bounding box center [609, 316] width 369 height 287
click at [437, 199] on button "Zoom in" at bounding box center [452, 200] width 36 height 36
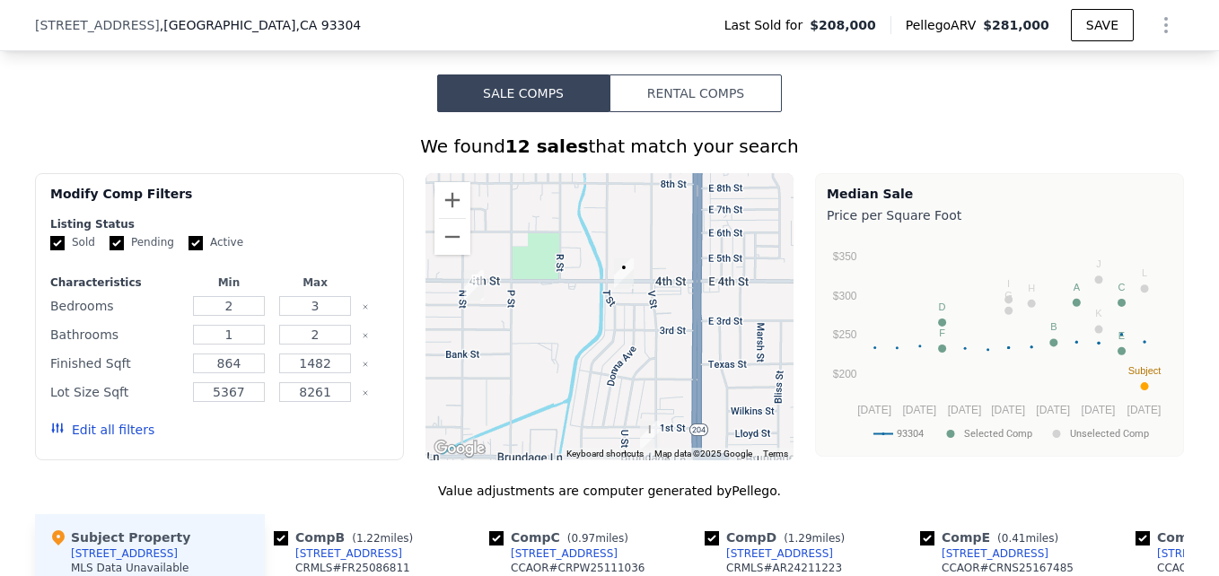
drag, startPoint x: 618, startPoint y: 340, endPoint x: 467, endPoint y: 341, distance: 150.7
click at [467, 341] on div at bounding box center [609, 316] width 369 height 287
click at [447, 248] on button "Zoom out" at bounding box center [452, 237] width 36 height 36
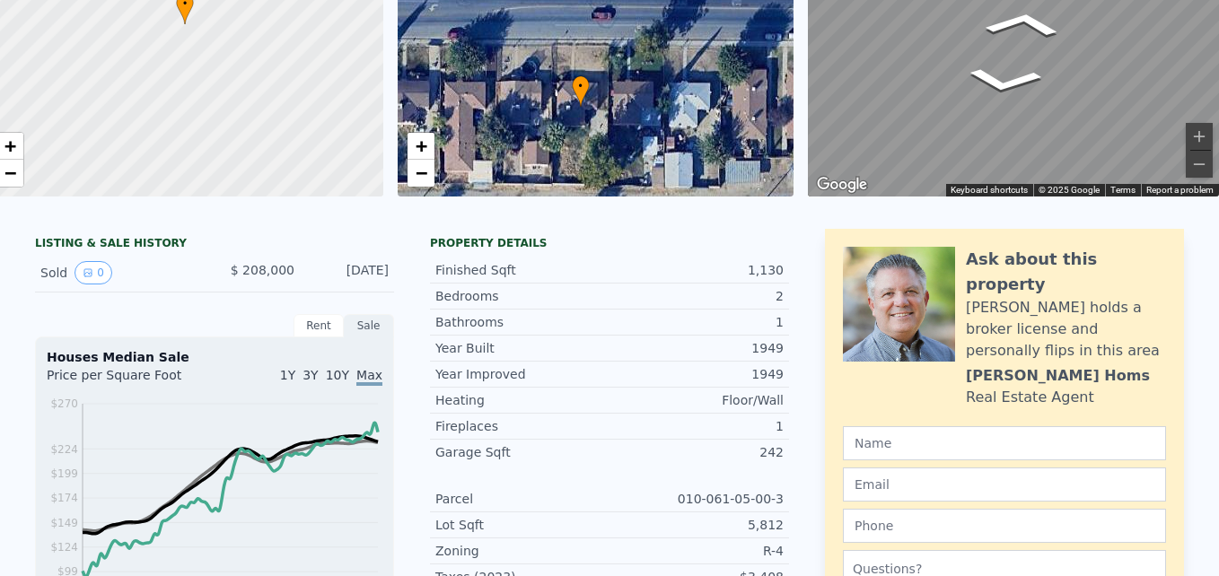
scroll to position [0, 0]
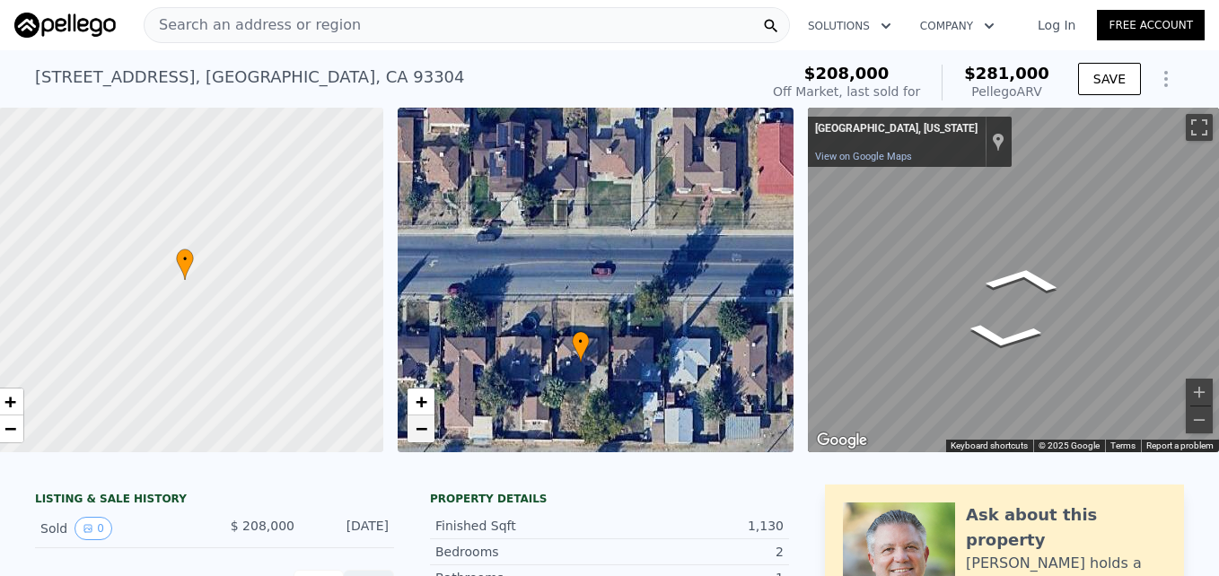
click at [415, 423] on span "−" at bounding box center [421, 428] width 12 height 22
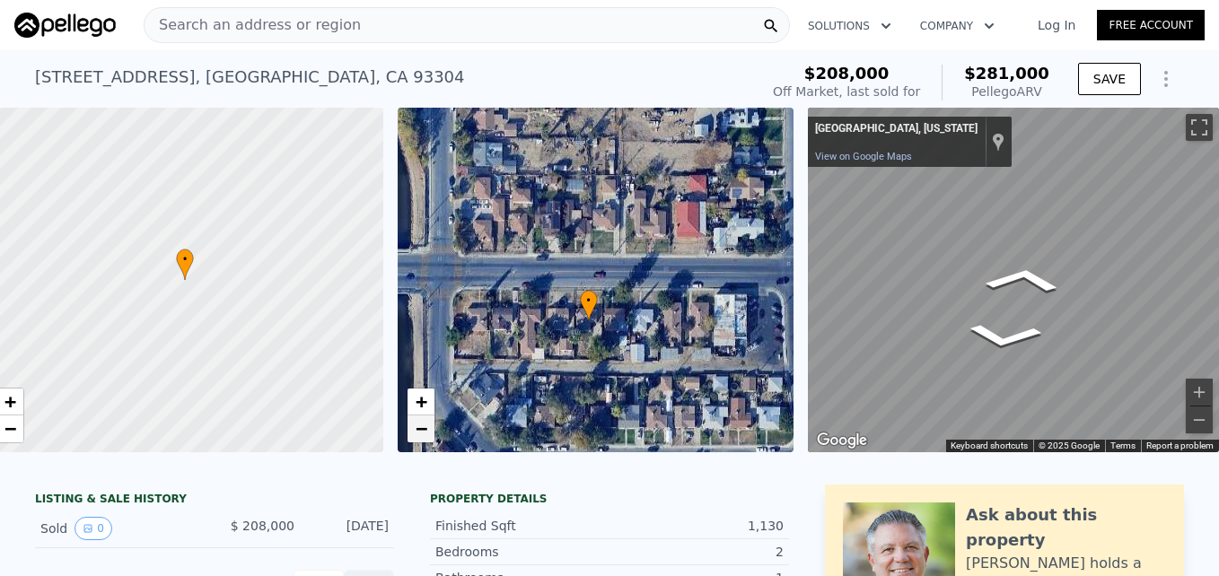
click at [415, 436] on span "−" at bounding box center [421, 428] width 12 height 22
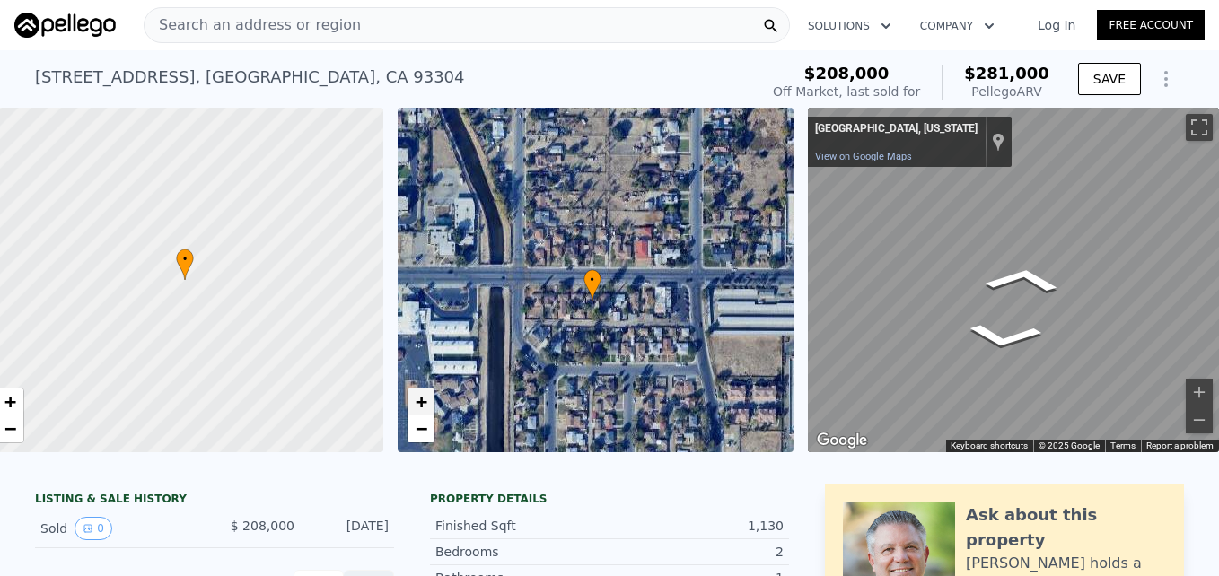
click at [415, 396] on span "+" at bounding box center [421, 401] width 12 height 22
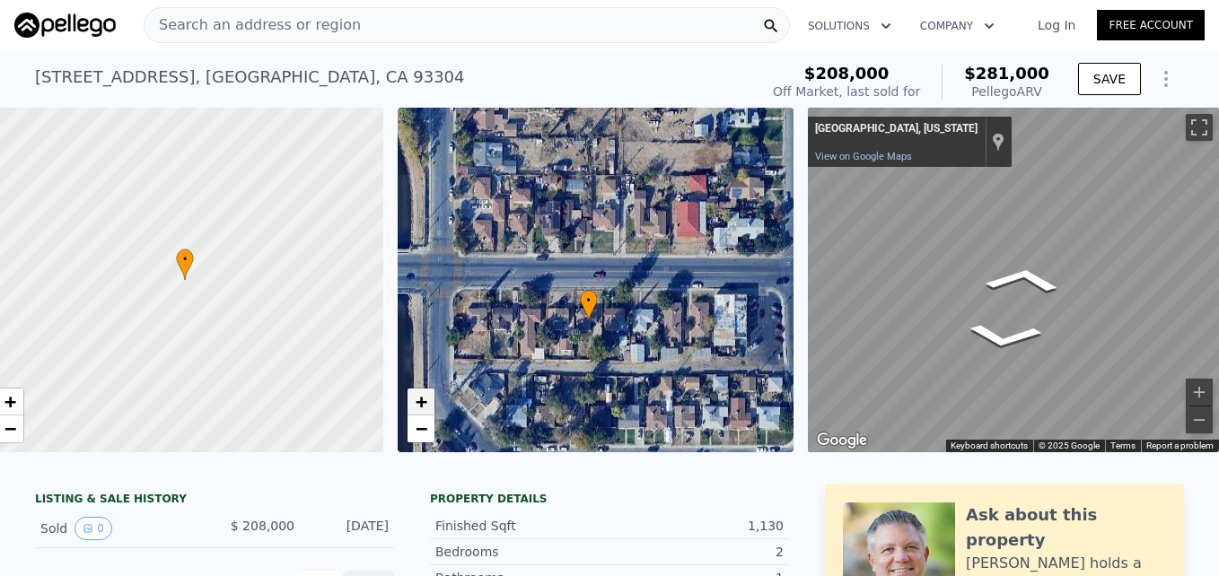
click at [415, 396] on span "+" at bounding box center [421, 401] width 12 height 22
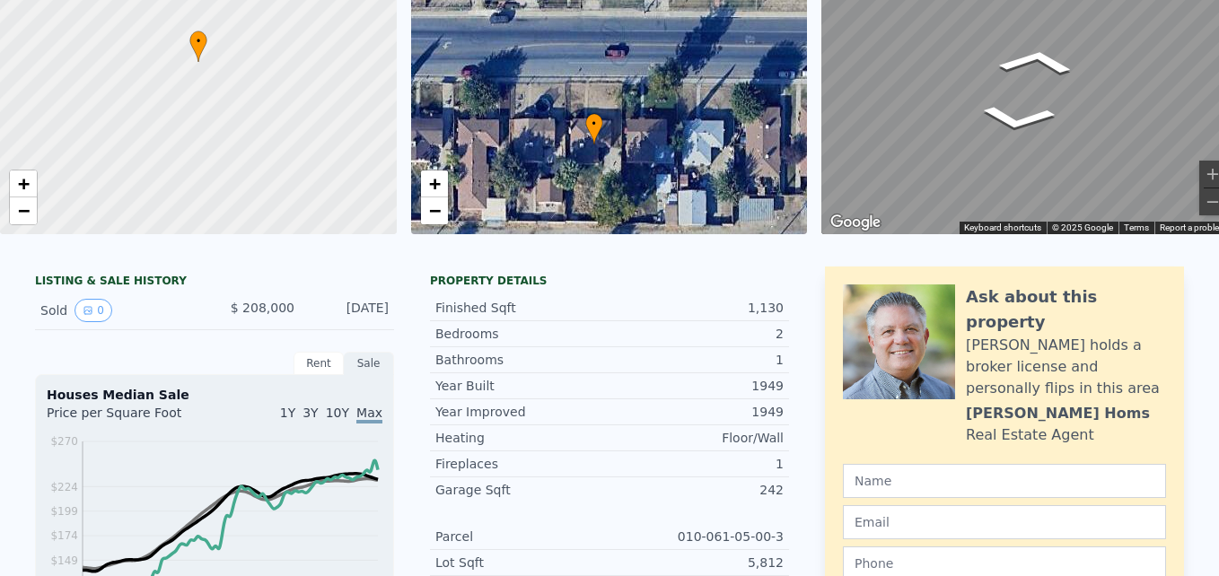
scroll to position [5, 0]
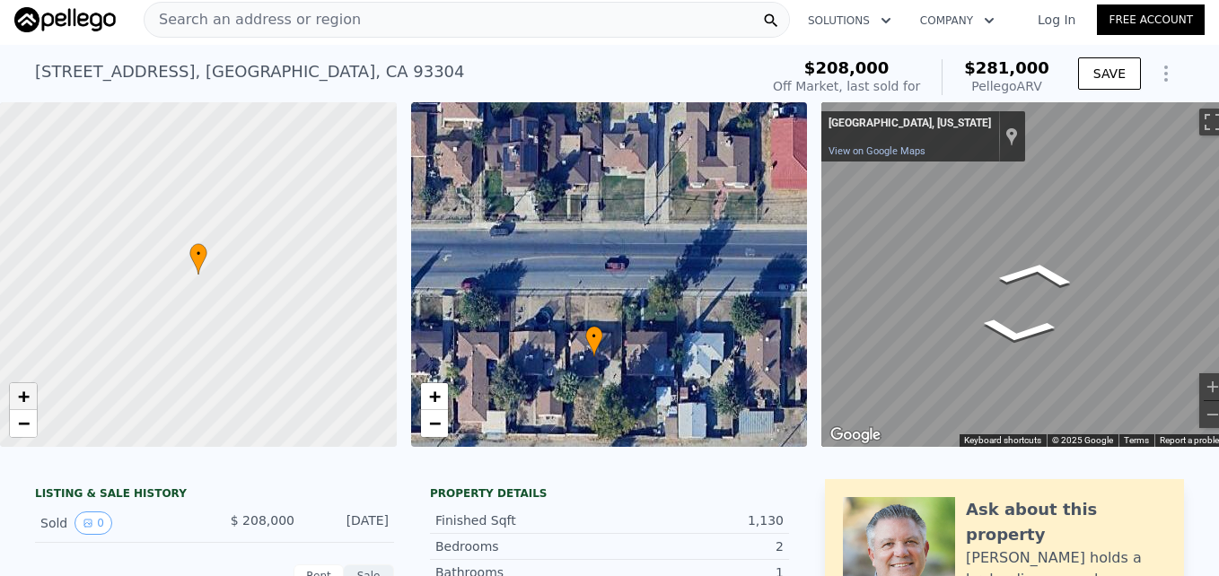
click at [21, 396] on span "+" at bounding box center [24, 396] width 12 height 22
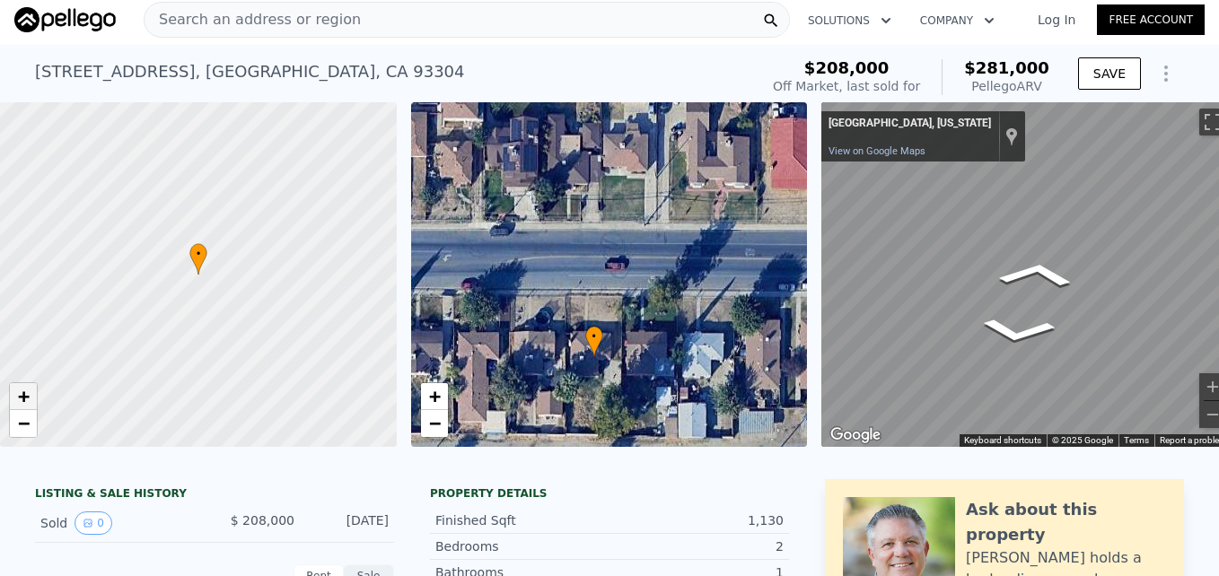
click at [21, 396] on span "+" at bounding box center [24, 396] width 12 height 22
click at [27, 423] on span "−" at bounding box center [24, 423] width 12 height 22
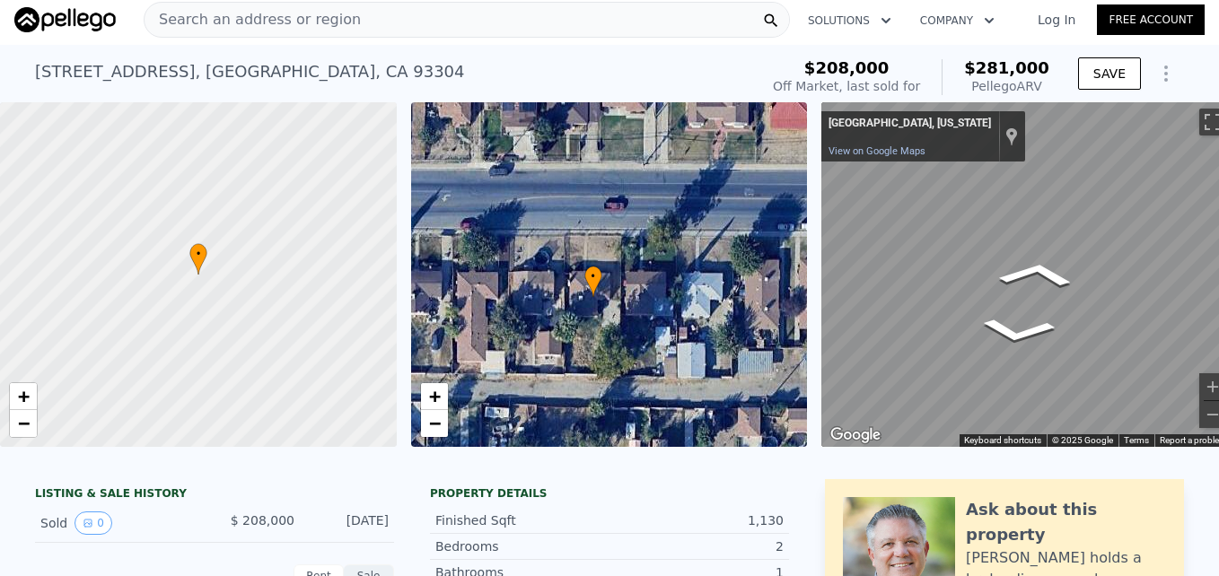
drag, startPoint x: 649, startPoint y: 372, endPoint x: 648, endPoint y: 312, distance: 60.1
click at [648, 312] on div "• + −" at bounding box center [609, 274] width 397 height 345
click at [433, 391] on span "+" at bounding box center [434, 396] width 12 height 22
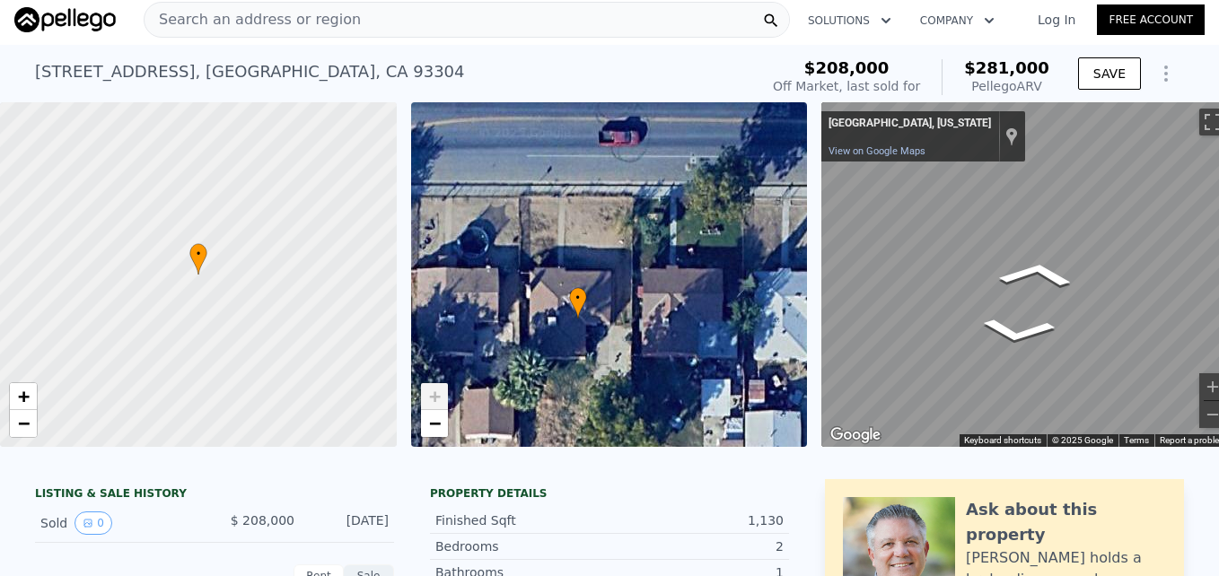
click at [433, 391] on span "+" at bounding box center [434, 396] width 12 height 22
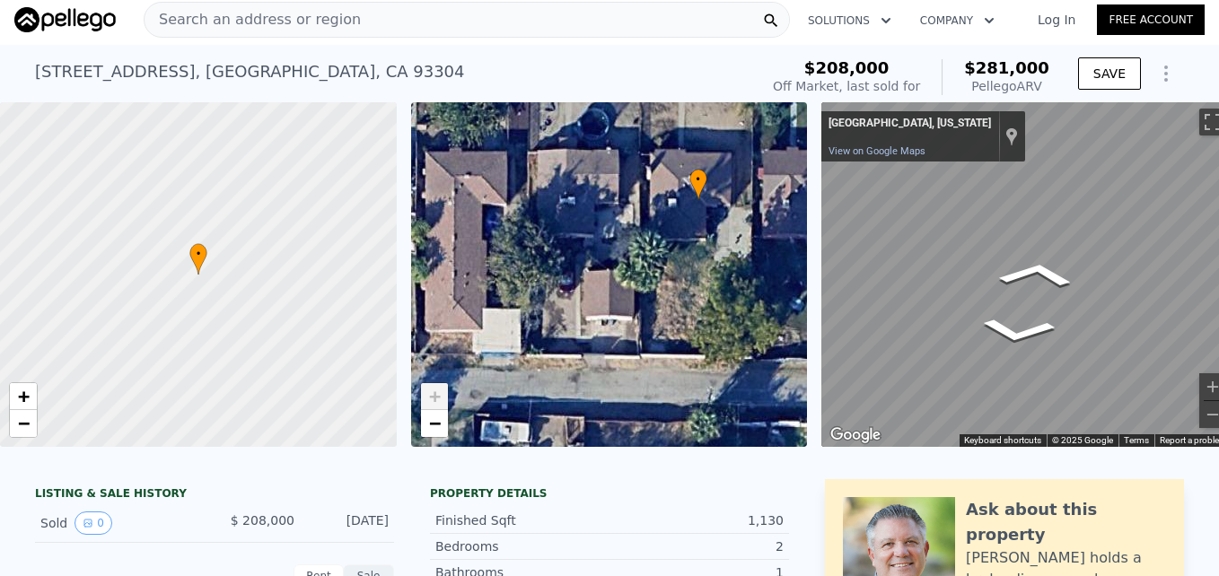
drag, startPoint x: 658, startPoint y: 420, endPoint x: 778, endPoint y: 301, distance: 168.8
click at [778, 301] on div "• + −" at bounding box center [609, 274] width 397 height 345
click at [434, 430] on span "−" at bounding box center [434, 423] width 12 height 22
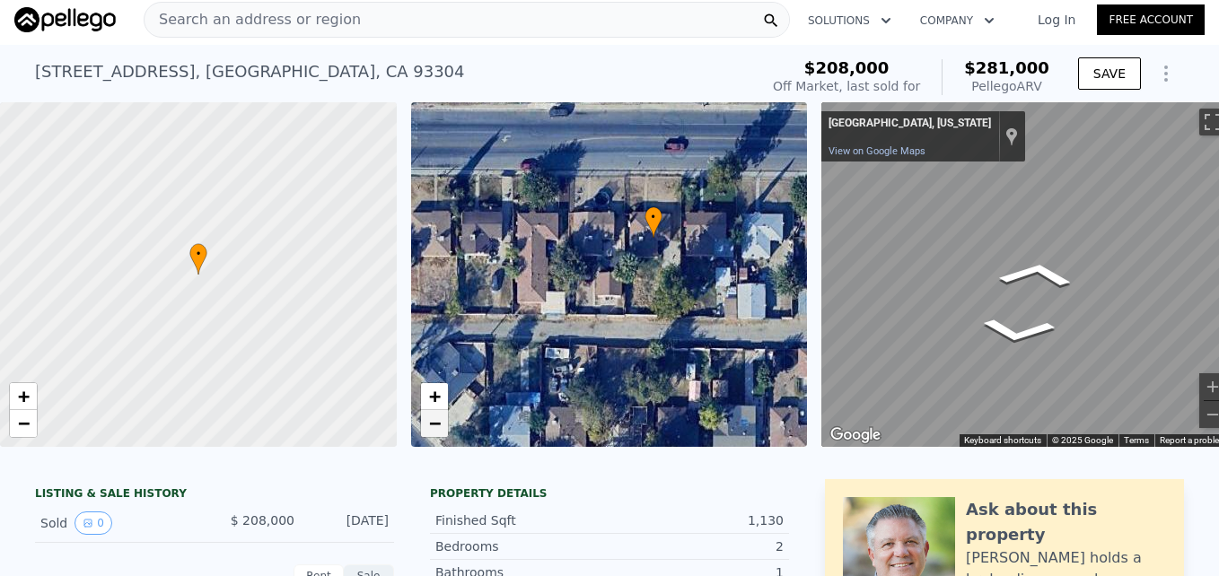
click at [434, 430] on span "−" at bounding box center [434, 423] width 12 height 22
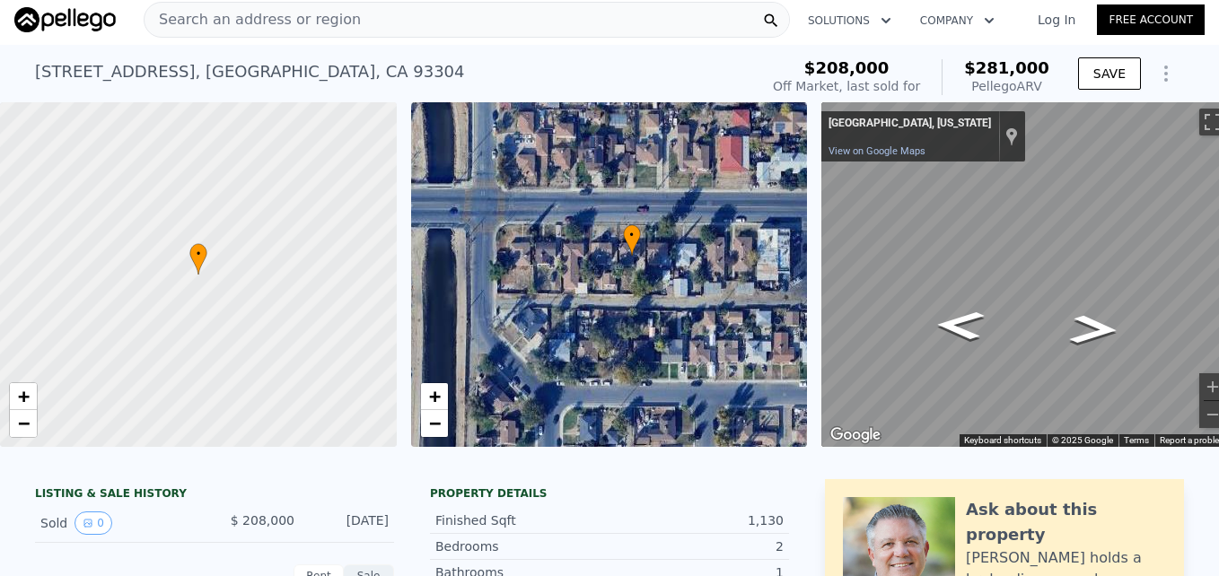
click at [993, 242] on div "← Move left → Move right ↑ Move up ↓ Move down + Zoom in - Zoom out [STREET_ADD…" at bounding box center [1019, 274] width 411 height 345
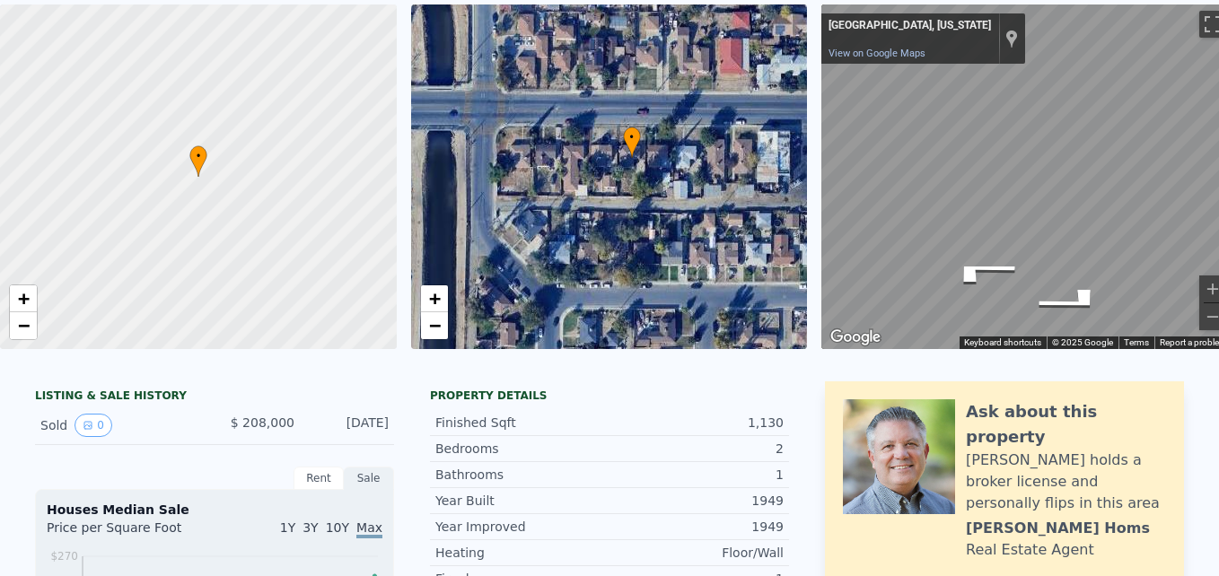
scroll to position [0, 0]
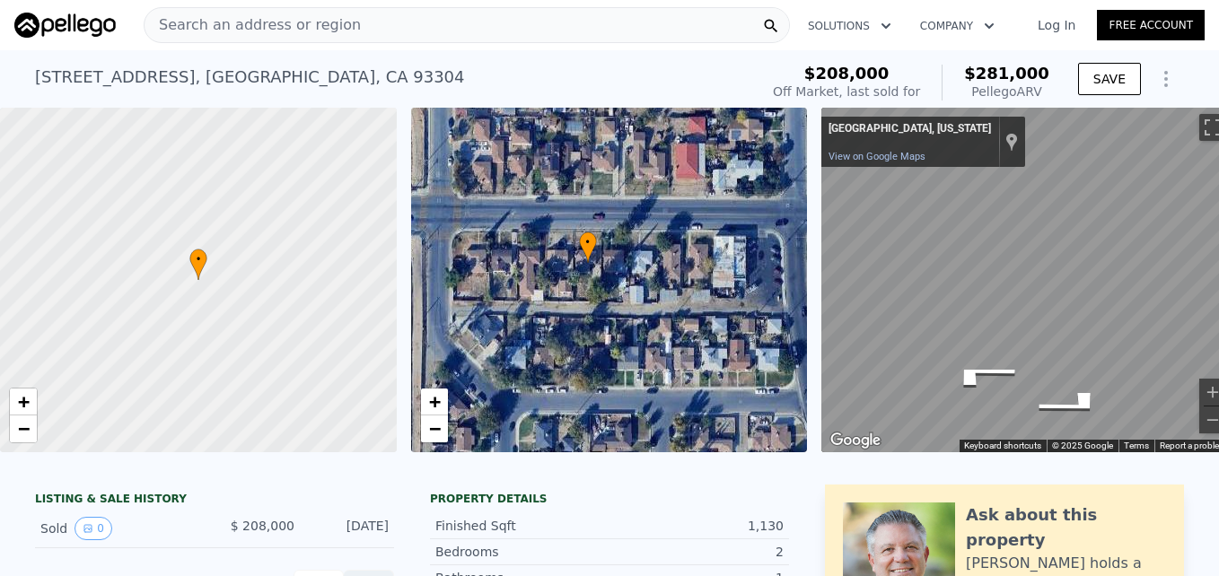
drag, startPoint x: 505, startPoint y: 371, endPoint x: 461, endPoint y: 373, distance: 44.0
click at [461, 373] on div "• + −" at bounding box center [609, 280] width 397 height 345
click at [18, 437] on span "−" at bounding box center [24, 428] width 12 height 22
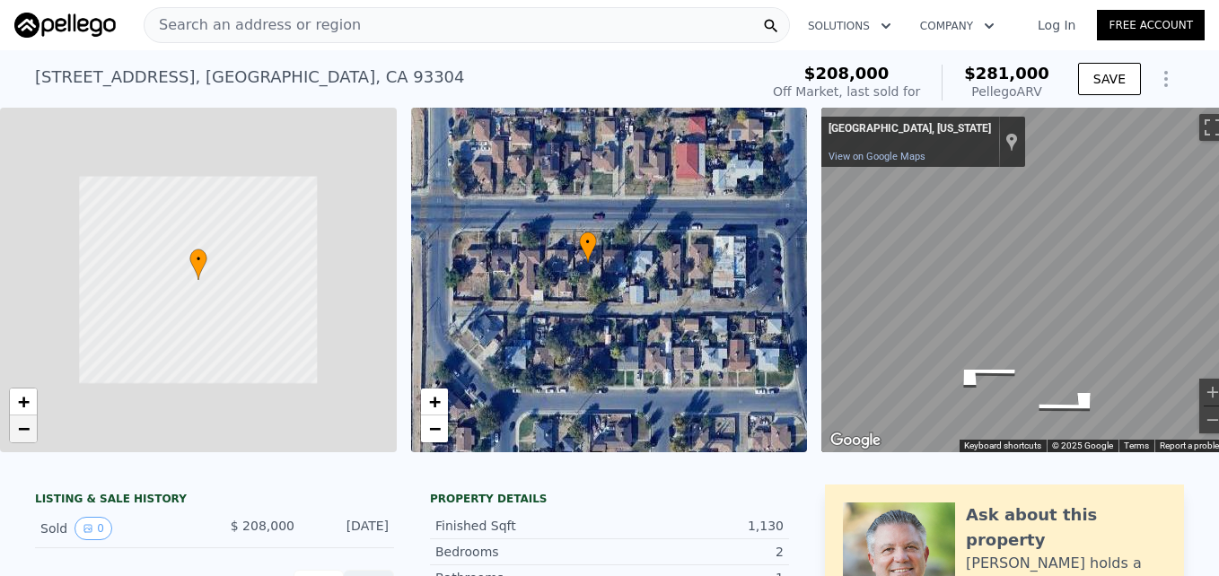
click at [18, 437] on span "−" at bounding box center [24, 428] width 12 height 22
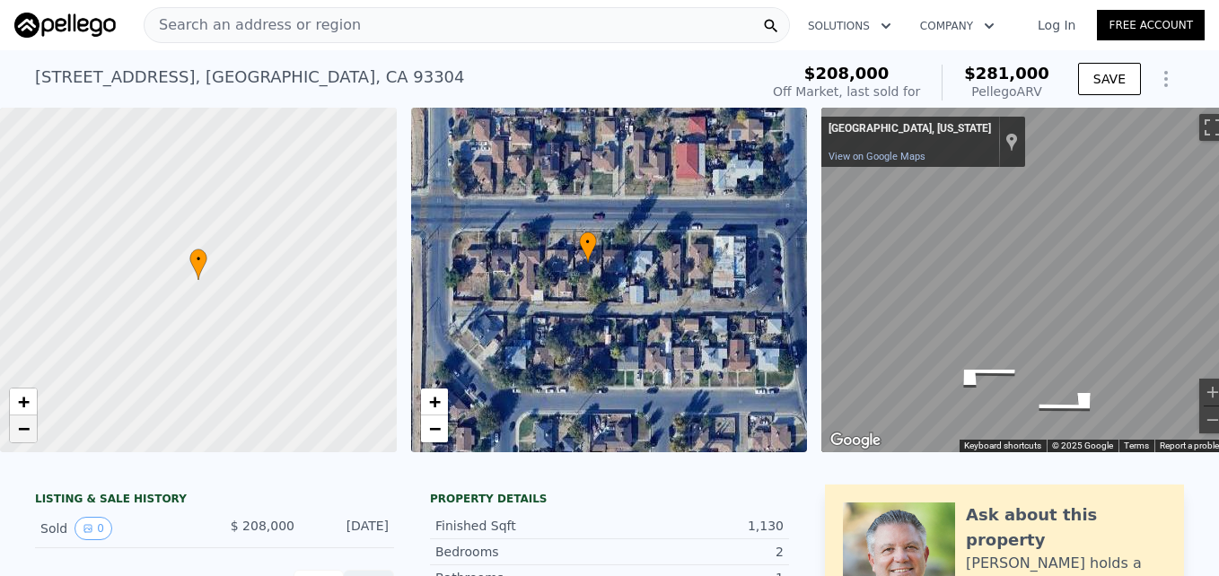
click at [18, 437] on span "−" at bounding box center [24, 428] width 12 height 22
drag, startPoint x: 107, startPoint y: 310, endPoint x: 148, endPoint y: 330, distance: 46.1
click at [148, 330] on div at bounding box center [199, 281] width 476 height 414
click at [25, 415] on link "+" at bounding box center [23, 402] width 27 height 27
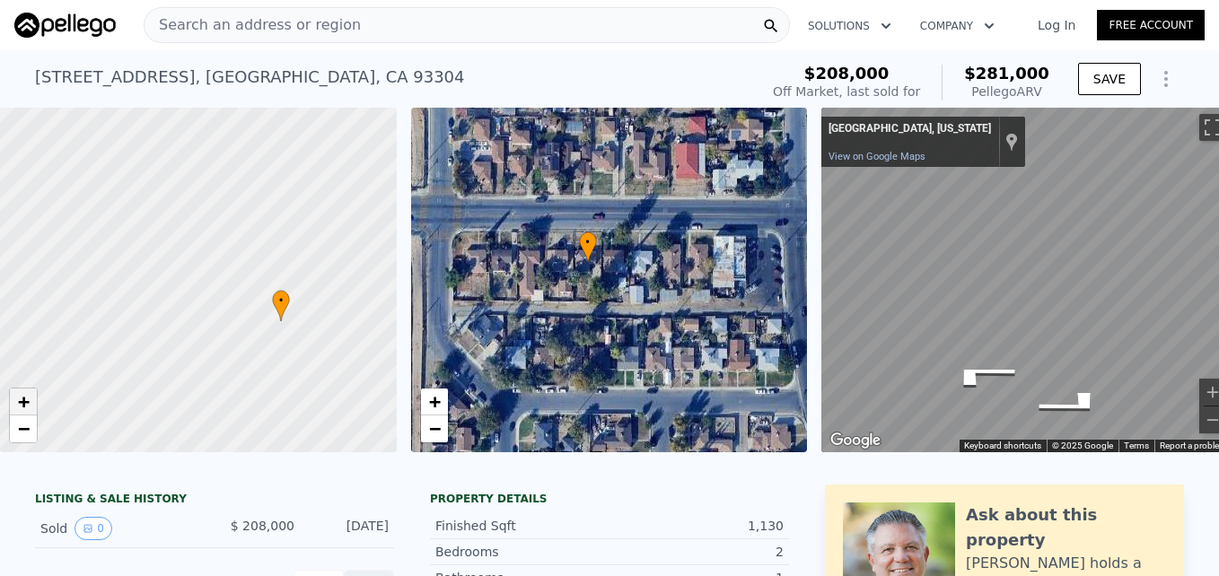
click at [25, 415] on link "+" at bounding box center [23, 402] width 27 height 27
drag, startPoint x: 201, startPoint y: 72, endPoint x: 274, endPoint y: 66, distance: 73.0
click at [274, 66] on div "[STREET_ADDRESS] Sold [DATE] for $208k (~ARV $281k )" at bounding box center [393, 82] width 716 height 50
copy div "CA 93304"
click at [7, 436] on div at bounding box center [199, 281] width 476 height 414
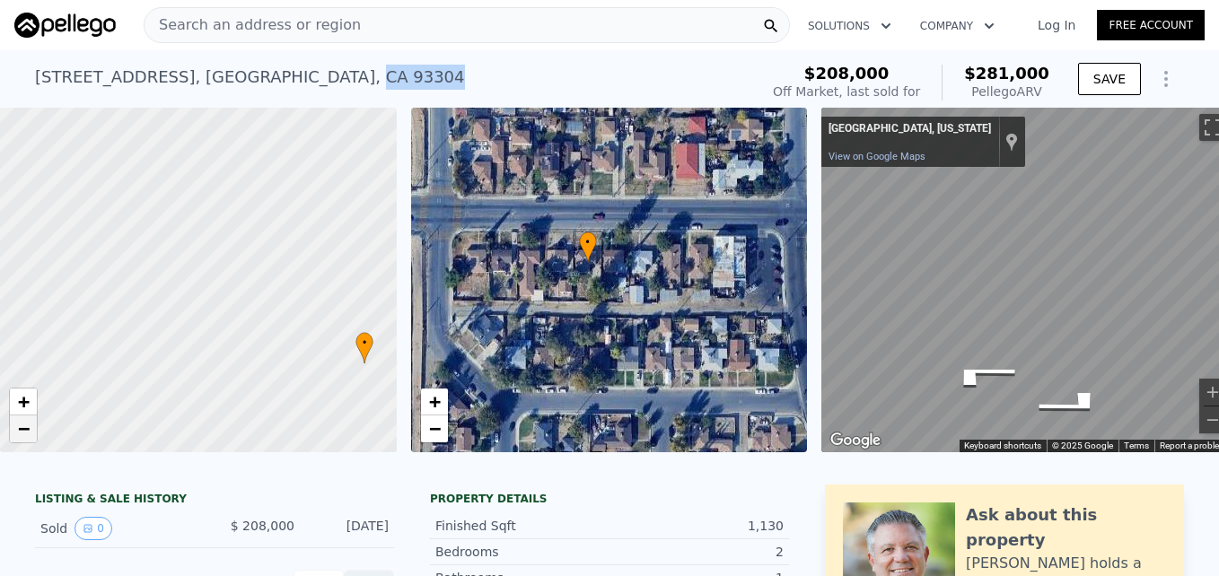
click at [21, 439] on link "−" at bounding box center [23, 428] width 27 height 27
click at [25, 434] on span "−" at bounding box center [24, 428] width 12 height 22
drag, startPoint x: 25, startPoint y: 434, endPoint x: 22, endPoint y: 406, distance: 27.9
click at [22, 406] on span "+" at bounding box center [24, 401] width 12 height 22
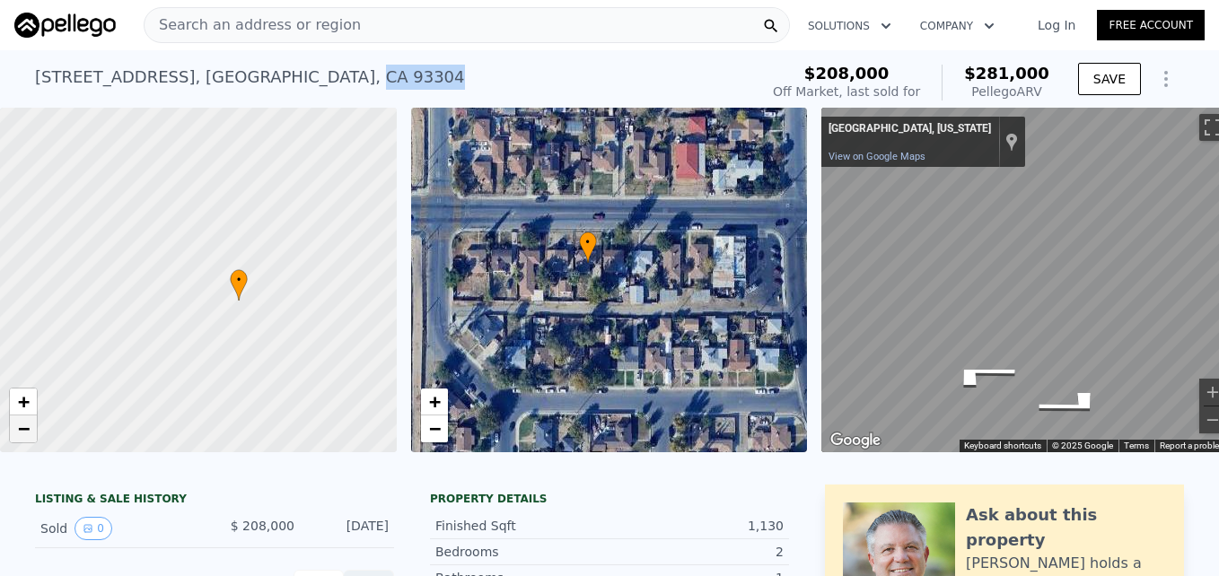
click at [28, 432] on span "−" at bounding box center [24, 428] width 12 height 22
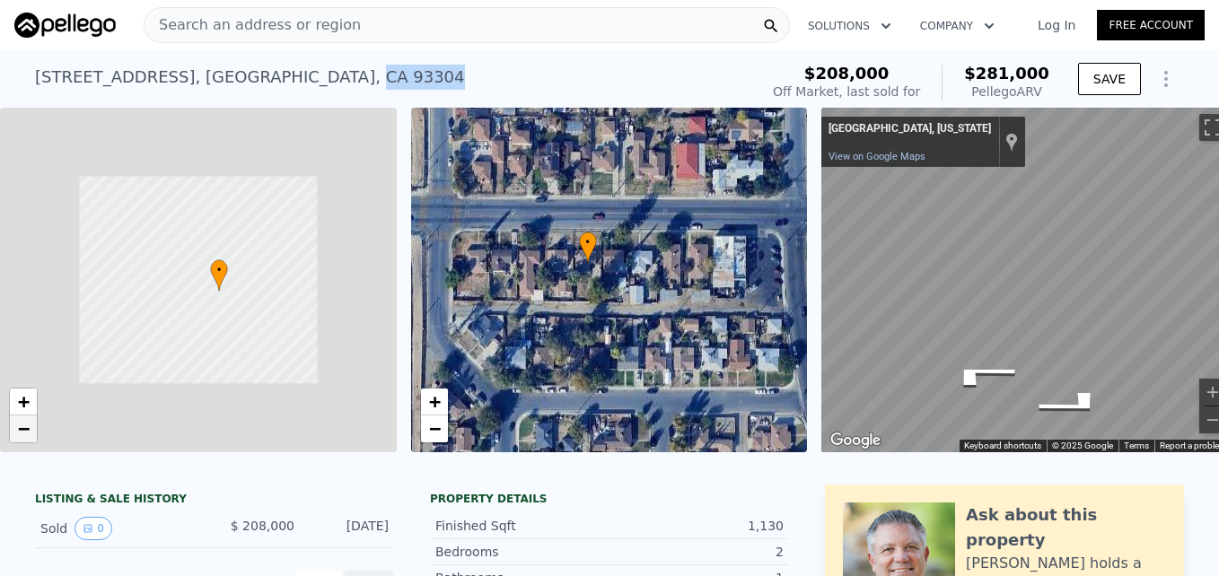
click at [28, 432] on span "−" at bounding box center [24, 428] width 12 height 22
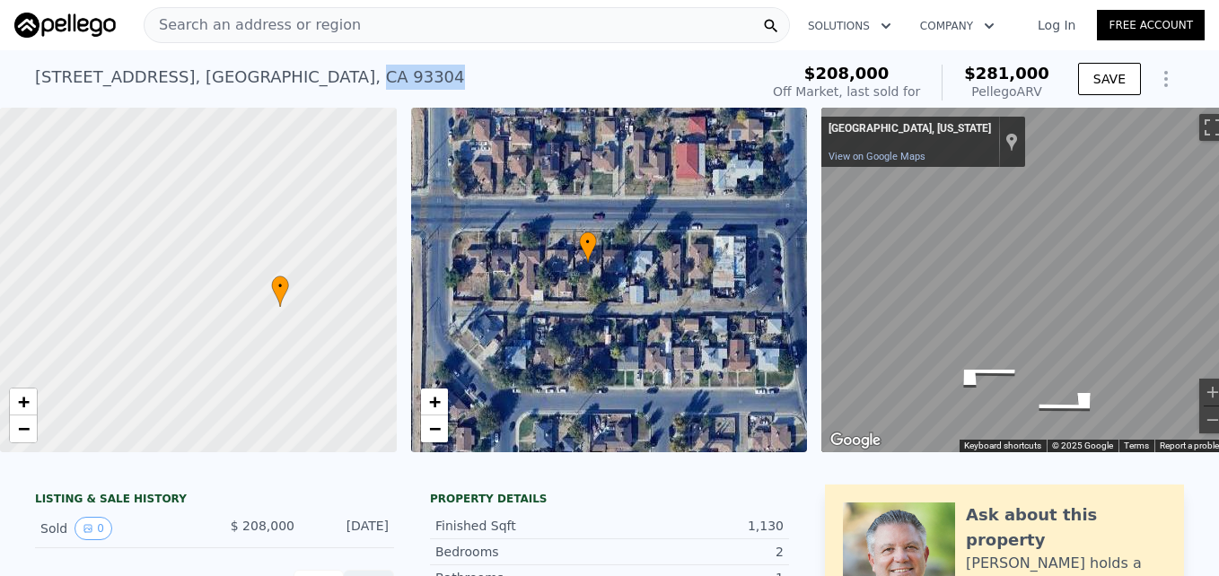
drag, startPoint x: 168, startPoint y: 251, endPoint x: 236, endPoint y: 273, distance: 71.5
click at [236, 273] on div at bounding box center [195, 281] width 476 height 414
click at [23, 398] on span "+" at bounding box center [24, 401] width 12 height 22
drag, startPoint x: 258, startPoint y: 301, endPoint x: 214, endPoint y: 299, distance: 44.9
click at [214, 299] on div at bounding box center [199, 281] width 476 height 414
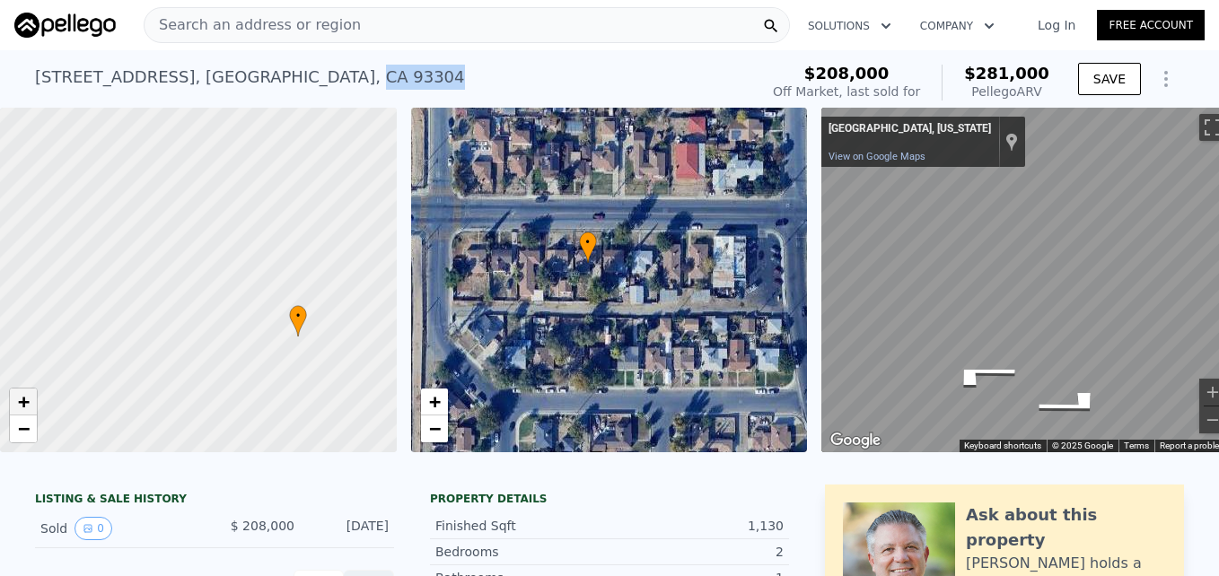
click at [16, 400] on link "+" at bounding box center [23, 402] width 27 height 27
click at [15, 433] on link "−" at bounding box center [23, 428] width 27 height 27
click at [24, 401] on span "+" at bounding box center [24, 401] width 12 height 22
drag, startPoint x: 219, startPoint y: 335, endPoint x: -4, endPoint y: 316, distance: 223.3
click at [0, 316] on html "Search an address or region Solutions Company Open main menu Log In Free Accoun…" at bounding box center [609, 288] width 1219 height 576
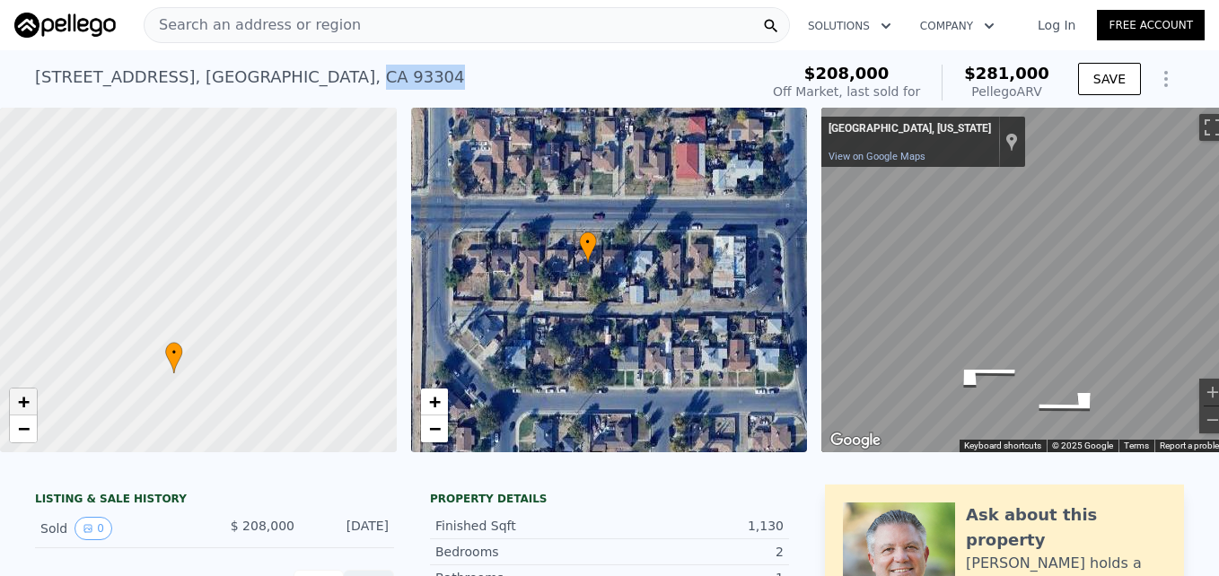
click at [13, 406] on link "+" at bounding box center [23, 402] width 27 height 27
drag, startPoint x: 166, startPoint y: 391, endPoint x: 211, endPoint y: 260, distance: 138.5
click at [211, 260] on div at bounding box center [199, 281] width 476 height 414
click at [22, 406] on span "+" at bounding box center [24, 401] width 12 height 22
drag, startPoint x: 202, startPoint y: 380, endPoint x: 214, endPoint y: 298, distance: 82.6
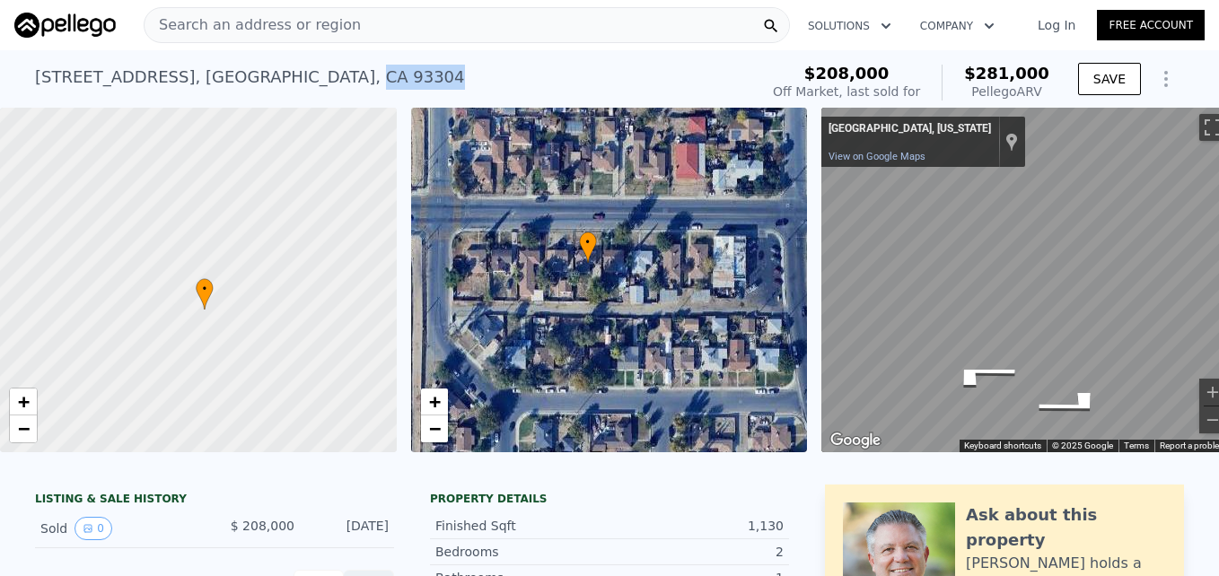
click at [214, 298] on div at bounding box center [199, 281] width 476 height 414
drag, startPoint x: 170, startPoint y: 369, endPoint x: 301, endPoint y: 258, distance: 172.6
click at [301, 258] on div at bounding box center [199, 281] width 476 height 414
click at [104, 275] on div at bounding box center [199, 281] width 476 height 414
drag, startPoint x: 104, startPoint y: 275, endPoint x: 177, endPoint y: 311, distance: 81.1
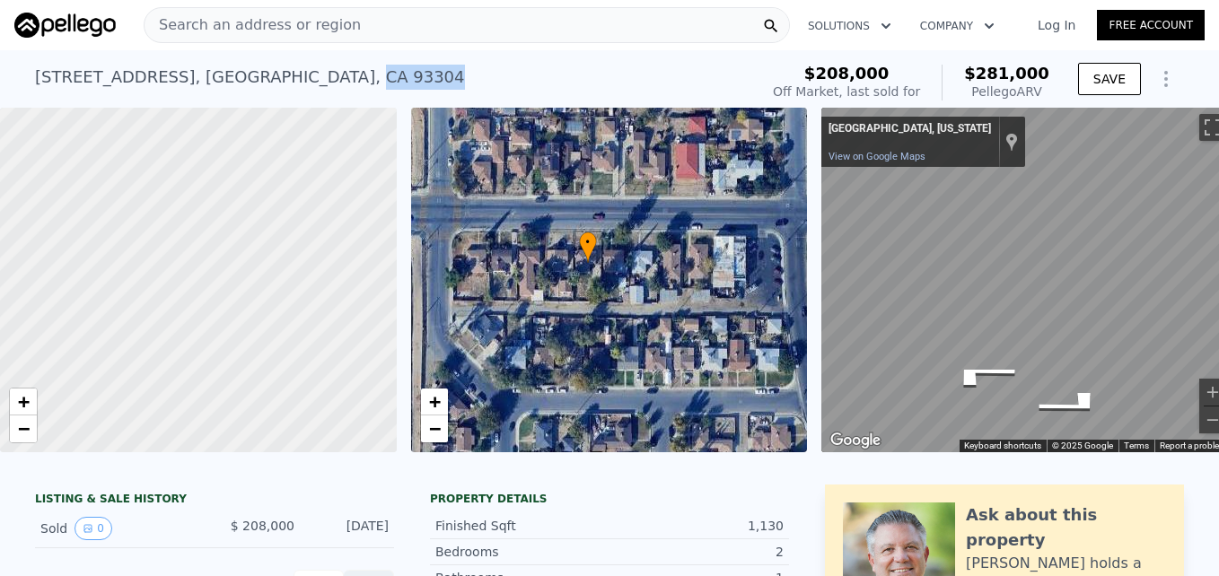
click at [177, 311] on div at bounding box center [199, 281] width 476 height 414
click at [28, 430] on span "−" at bounding box center [24, 428] width 12 height 22
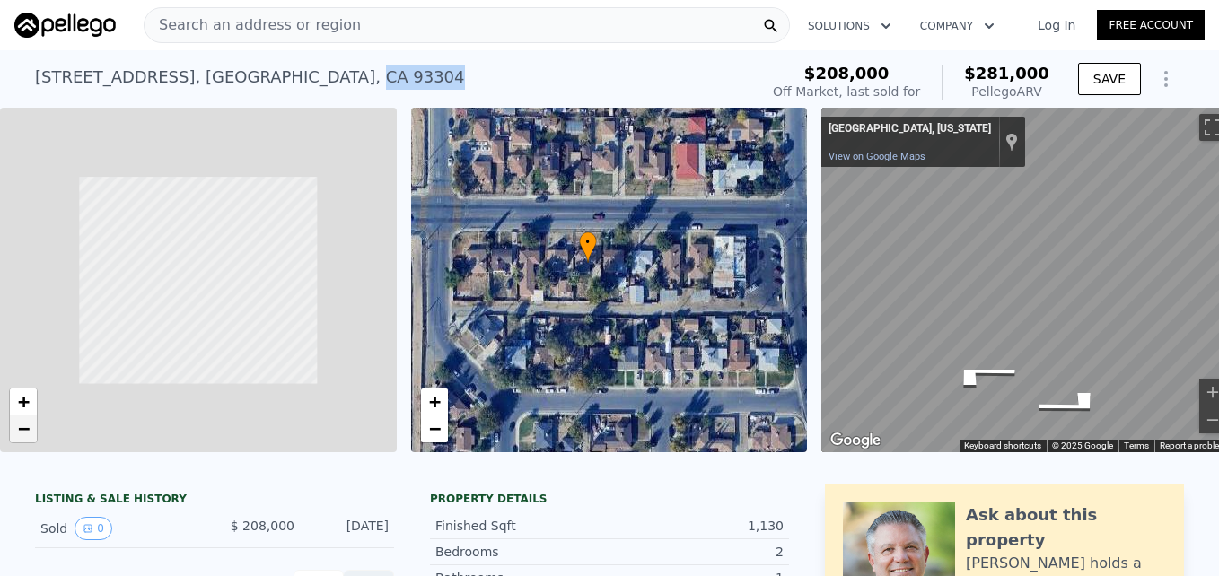
click at [28, 430] on span "−" at bounding box center [24, 428] width 12 height 22
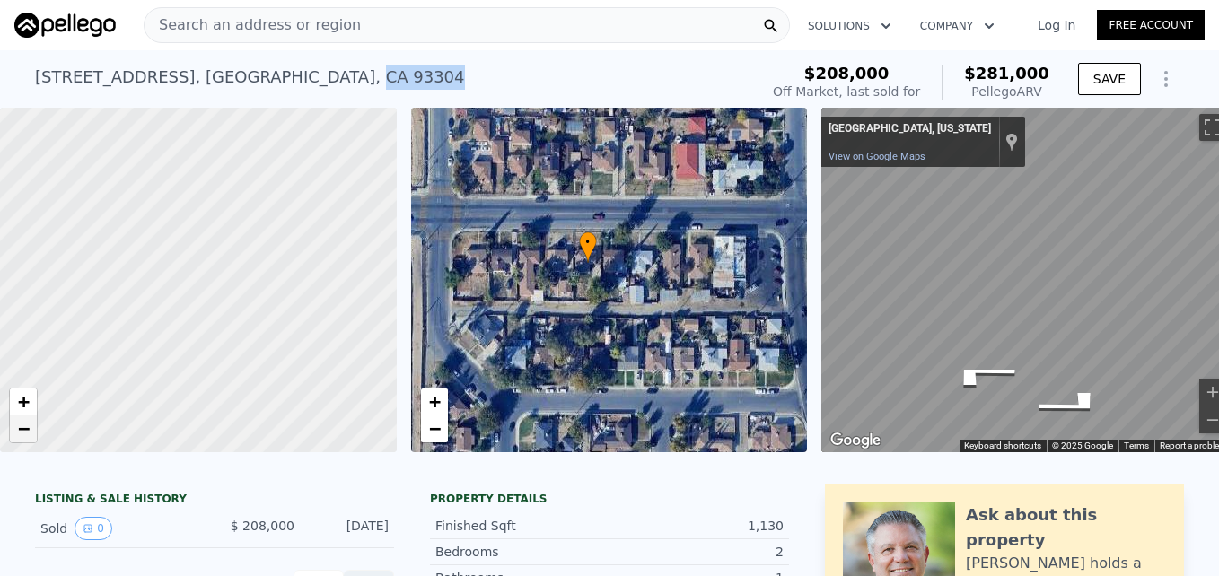
click at [28, 430] on span "−" at bounding box center [24, 428] width 12 height 22
drag, startPoint x: 97, startPoint y: 303, endPoint x: 148, endPoint y: 326, distance: 55.8
click at [148, 326] on div at bounding box center [196, 281] width 476 height 414
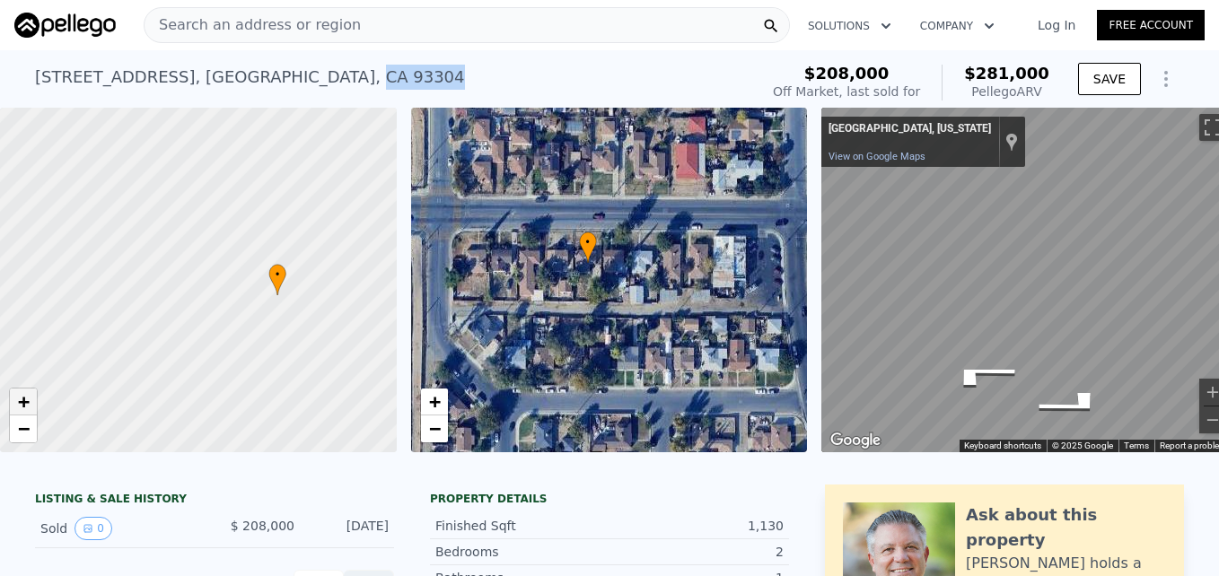
click at [19, 394] on span "+" at bounding box center [24, 401] width 12 height 22
drag, startPoint x: 92, startPoint y: 273, endPoint x: -4, endPoint y: 208, distance: 115.7
click at [0, 208] on html "Search an address or region Solutions Company Open main menu Log In Free Accoun…" at bounding box center [609, 288] width 1219 height 576
drag, startPoint x: 124, startPoint y: 295, endPoint x: 51, endPoint y: 323, distance: 77.8
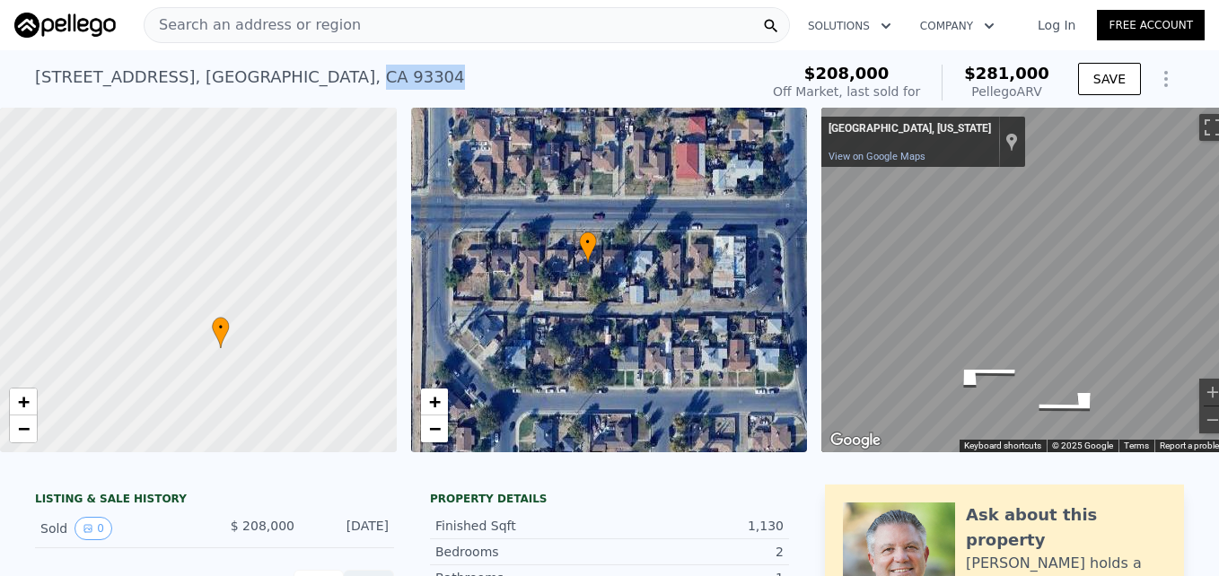
click at [51, 323] on div at bounding box center [199, 281] width 476 height 414
click at [26, 436] on span "−" at bounding box center [24, 428] width 12 height 22
click at [19, 397] on span "+" at bounding box center [24, 401] width 12 height 22
click at [363, 48] on nav "Search an address or region Solutions Company Open main menu Log In Free Account" at bounding box center [609, 25] width 1219 height 50
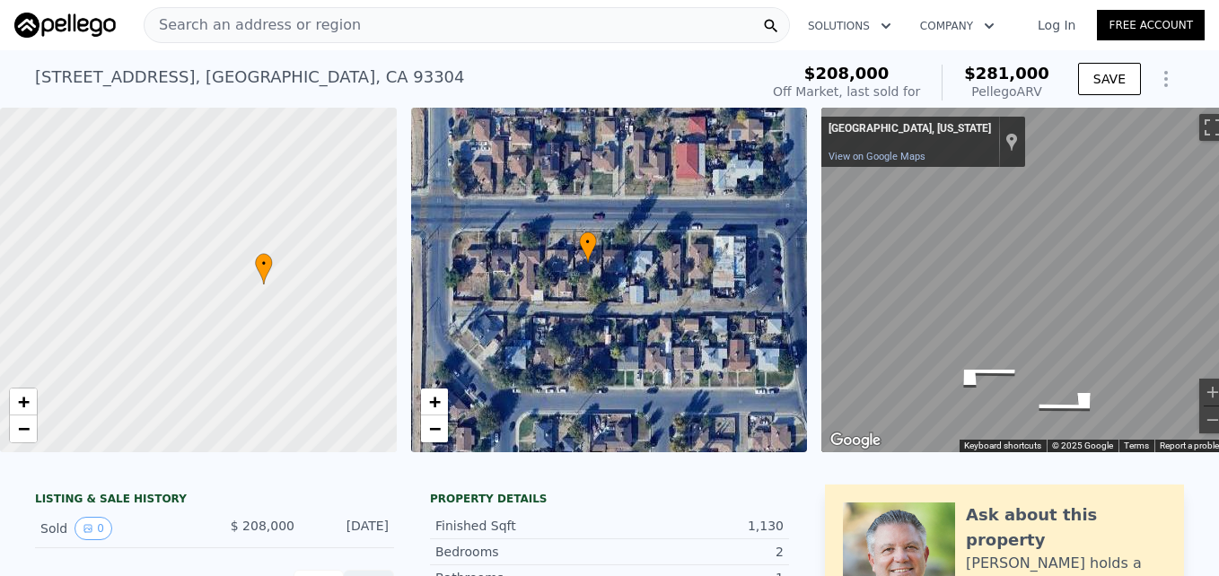
drag, startPoint x: 262, startPoint y: 400, endPoint x: 282, endPoint y: 262, distance: 139.6
click at [282, 262] on div at bounding box center [210, 256] width 476 height 414
click at [26, 400] on span "+" at bounding box center [24, 401] width 12 height 22
drag, startPoint x: 155, startPoint y: 293, endPoint x: 312, endPoint y: 258, distance: 161.1
click at [312, 258] on div at bounding box center [199, 281] width 476 height 414
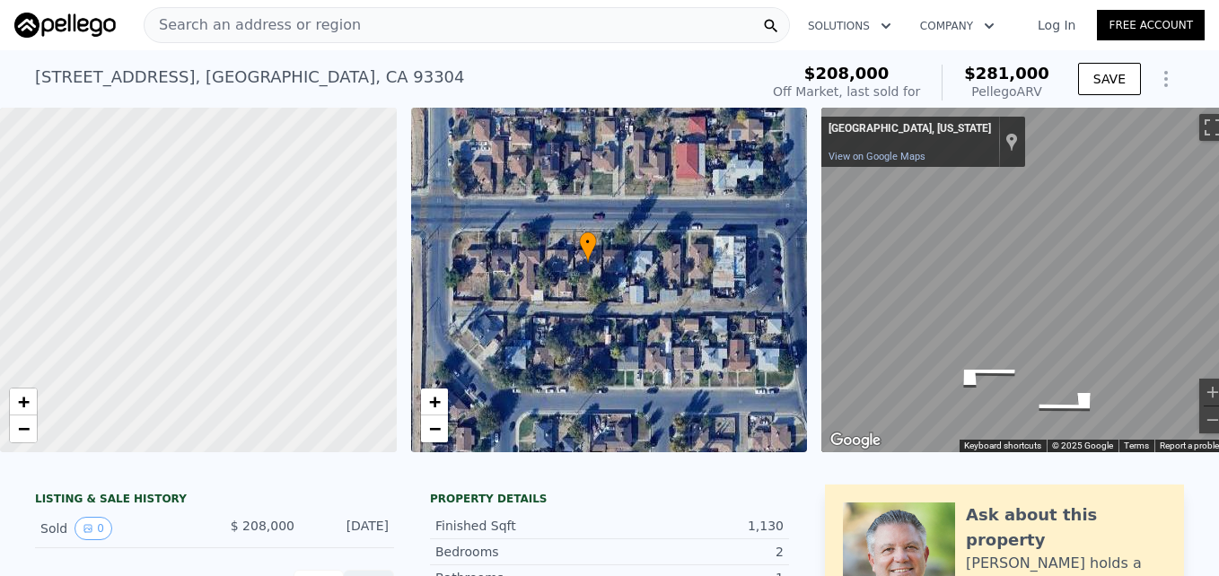
drag, startPoint x: 112, startPoint y: 290, endPoint x: 375, endPoint y: 298, distance: 263.0
click at [375, 298] on div at bounding box center [199, 281] width 476 height 414
click at [22, 434] on span "−" at bounding box center [24, 428] width 12 height 22
drag, startPoint x: 68, startPoint y: 281, endPoint x: 250, endPoint y: 342, distance: 192.1
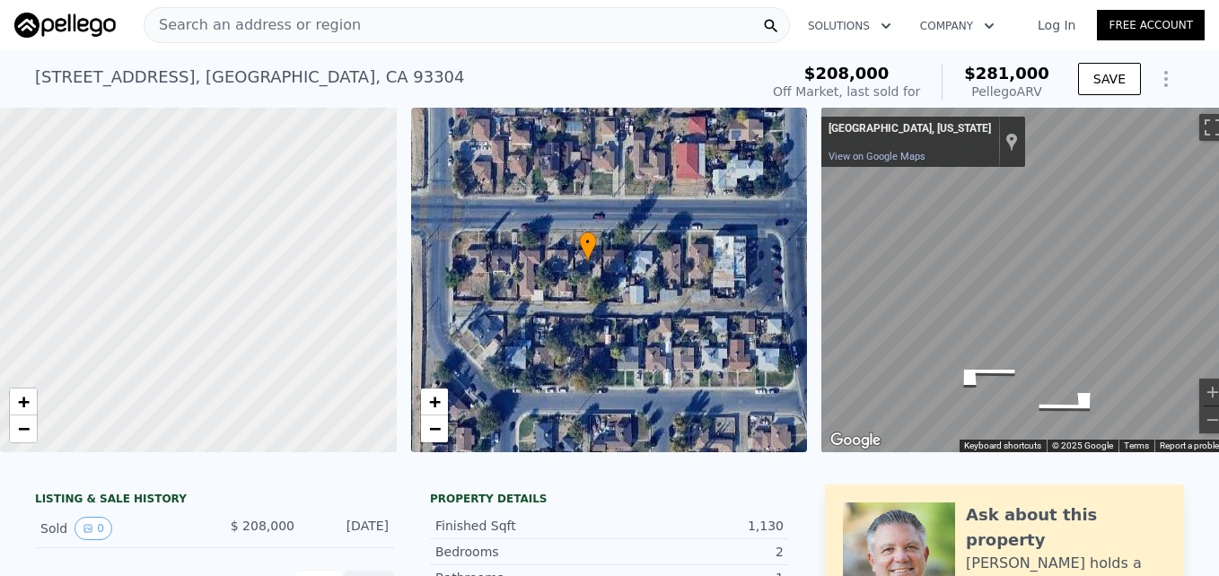
click at [250, 342] on div at bounding box center [199, 281] width 476 height 414
click at [16, 421] on link "−" at bounding box center [23, 428] width 27 height 27
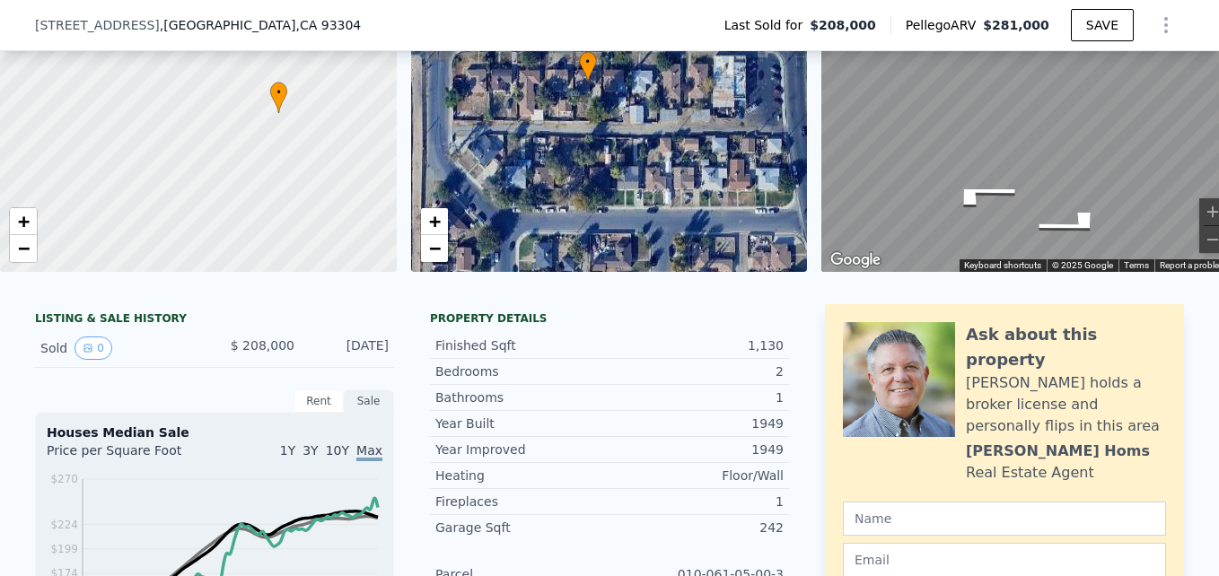
scroll to position [173, 0]
